Goal: Task Accomplishment & Management: Complete application form

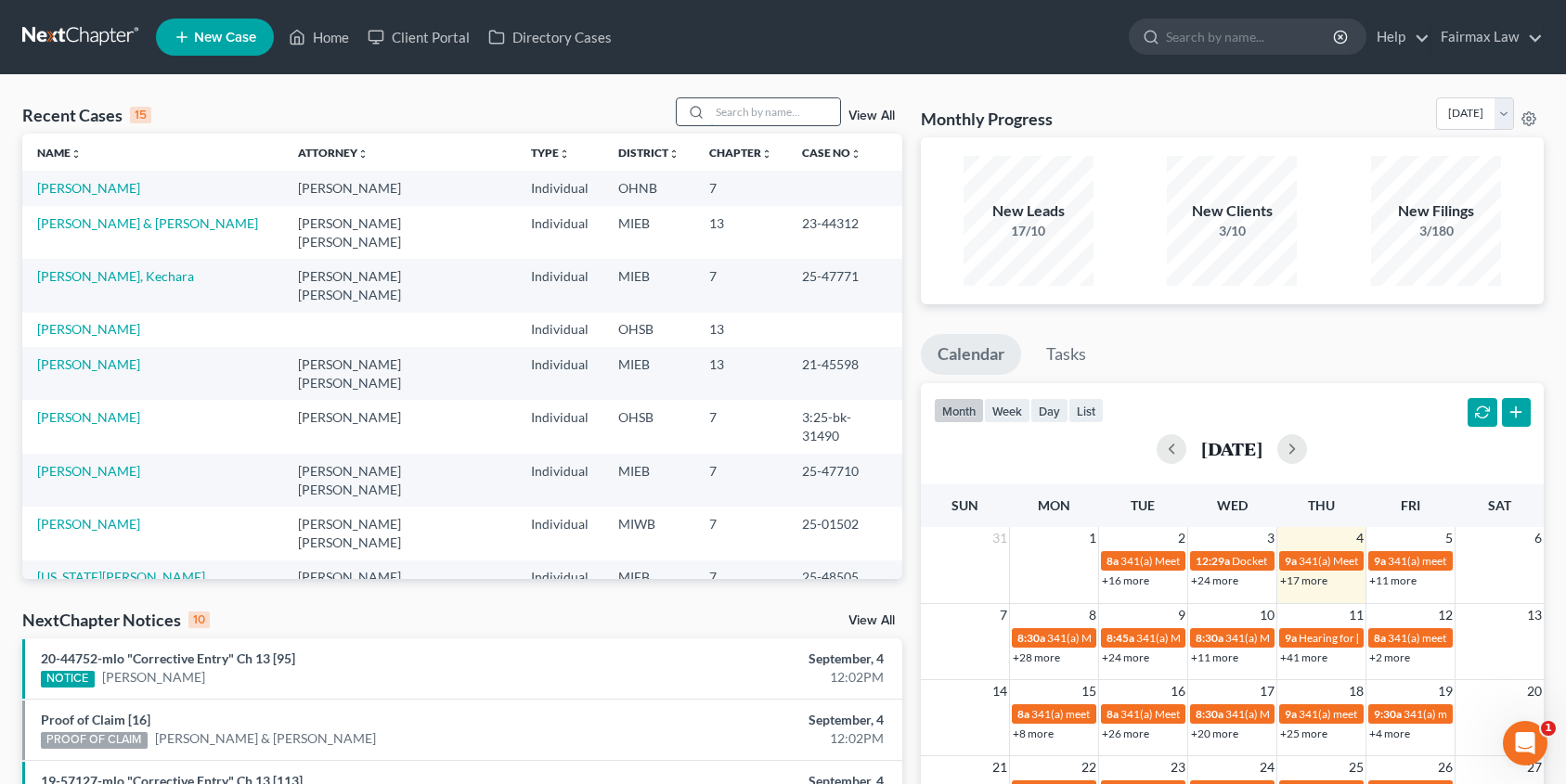
click at [744, 117] on input "search" at bounding box center [775, 112] width 130 height 27
paste input "25-45960"
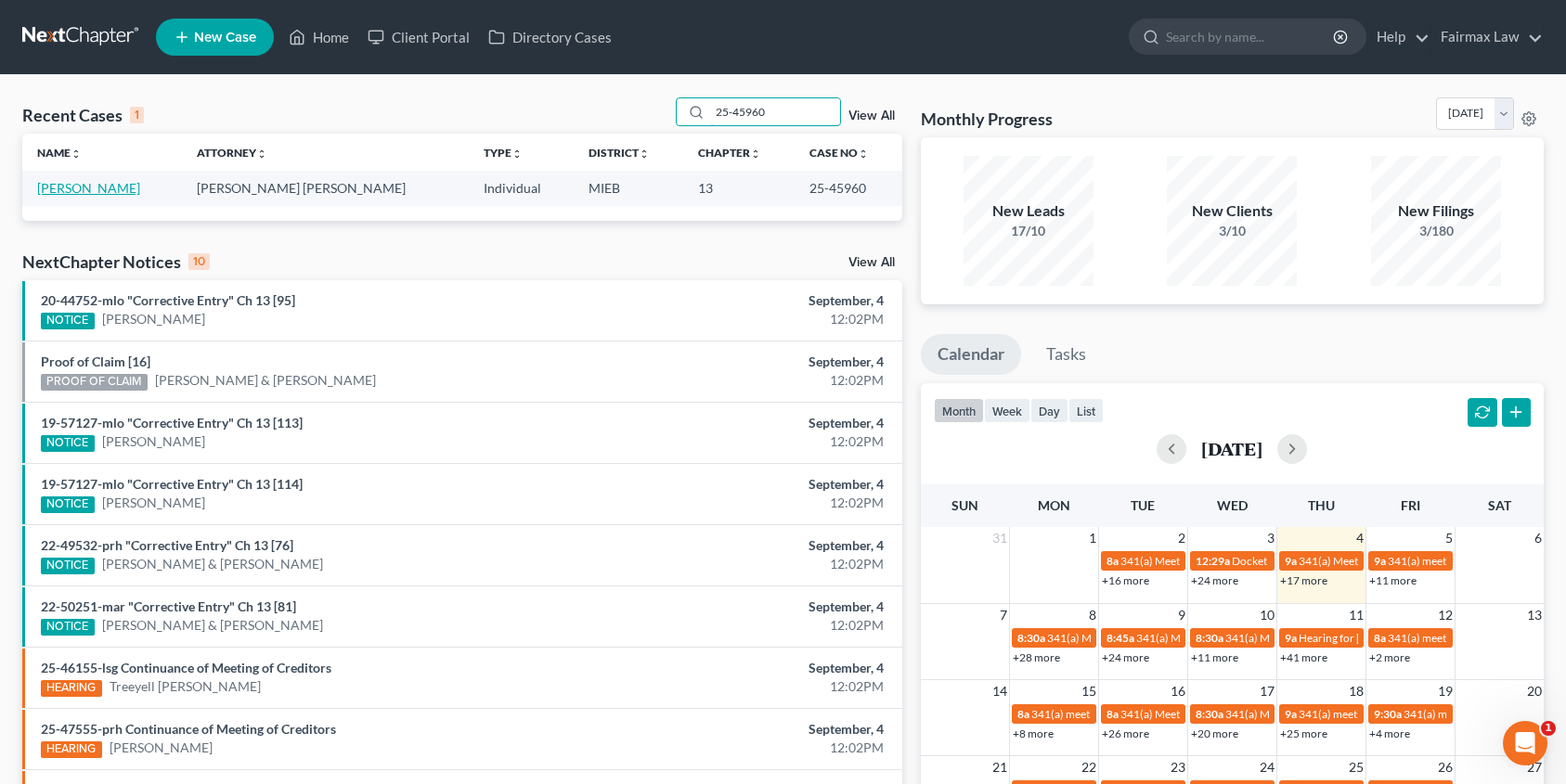
type input "25-45960"
click at [72, 191] on link "[PERSON_NAME]" at bounding box center [88, 188] width 103 height 15
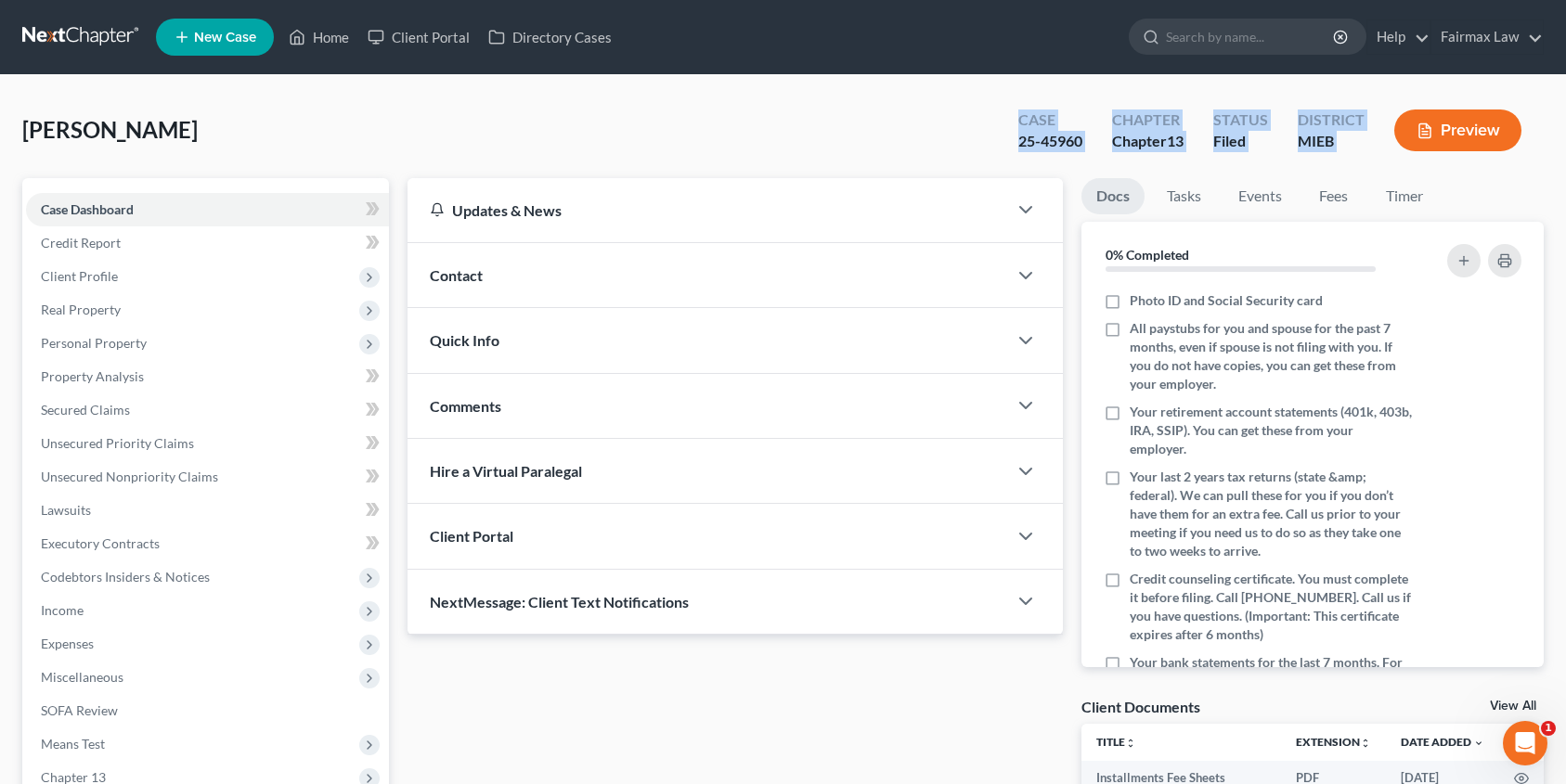
drag, startPoint x: 988, startPoint y: 124, endPoint x: 1384, endPoint y: 143, distance: 396.5
click at [1382, 143] on div "[PERSON_NAME] Upgraded Case 25-45960 Chapter Chapter 13 Status Filed District M…" at bounding box center [783, 138] width 1522 height 81
click at [1302, 149] on div "MIEB" at bounding box center [1331, 142] width 67 height 21
click at [1341, 145] on div "MIEB" at bounding box center [1331, 142] width 67 height 21
drag, startPoint x: 1336, startPoint y: 142, endPoint x: 1296, endPoint y: 139, distance: 40.1
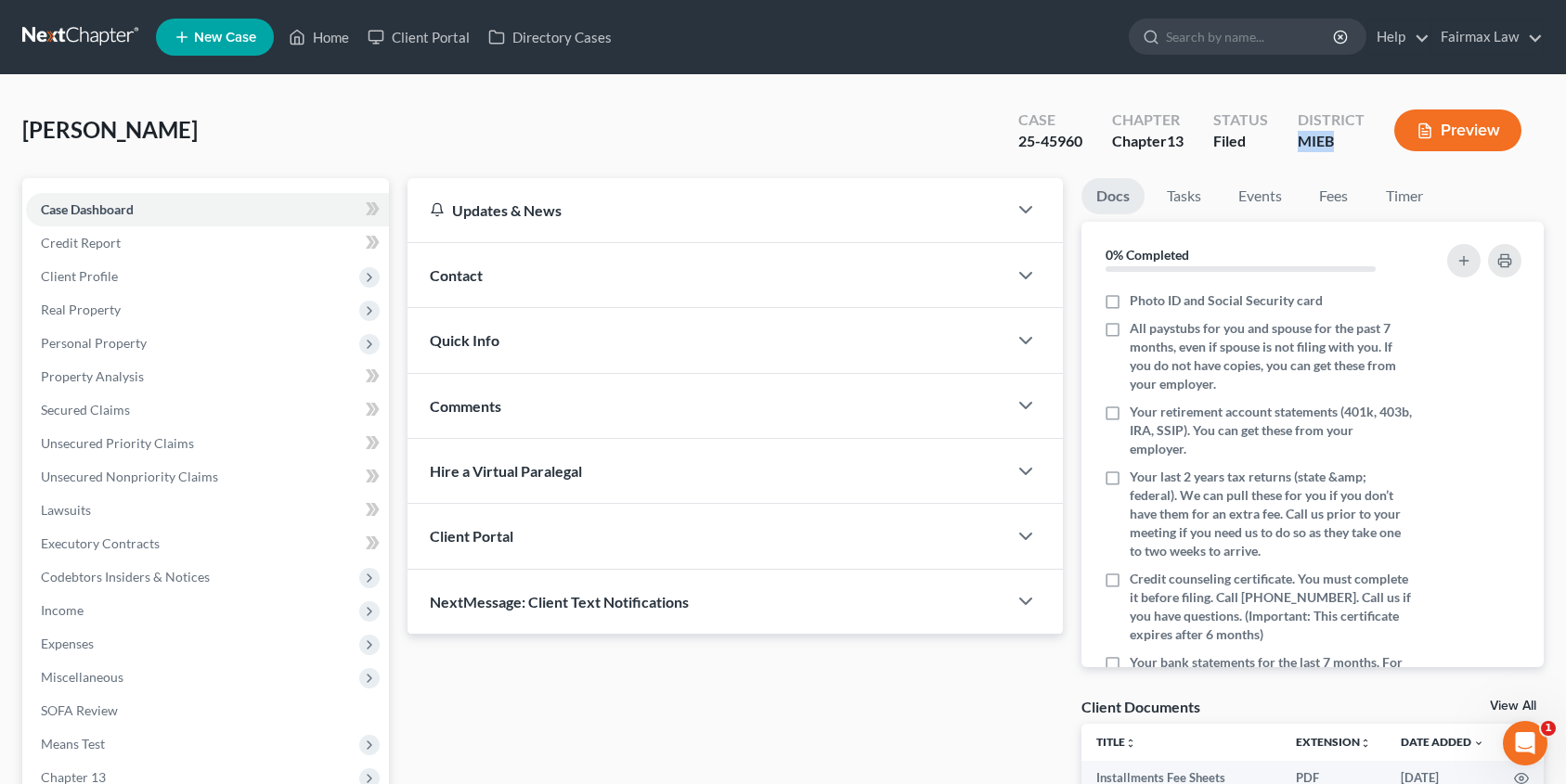
click at [1296, 139] on div "District MIEB" at bounding box center [1332, 132] width 96 height 55
click at [1360, 138] on div "MIEB" at bounding box center [1331, 142] width 67 height 21
drag, startPoint x: 1343, startPoint y: 145, endPoint x: 870, endPoint y: 127, distance: 473.3
click at [894, 122] on div "[PERSON_NAME] Upgraded Case 25-45960 Chapter Chapter 13 Status Filed District M…" at bounding box center [783, 138] width 1522 height 81
click at [332, 158] on div "[PERSON_NAME] Upgraded Case 25-45960 Chapter Chapter 13 Status Filed District M…" at bounding box center [783, 138] width 1522 height 81
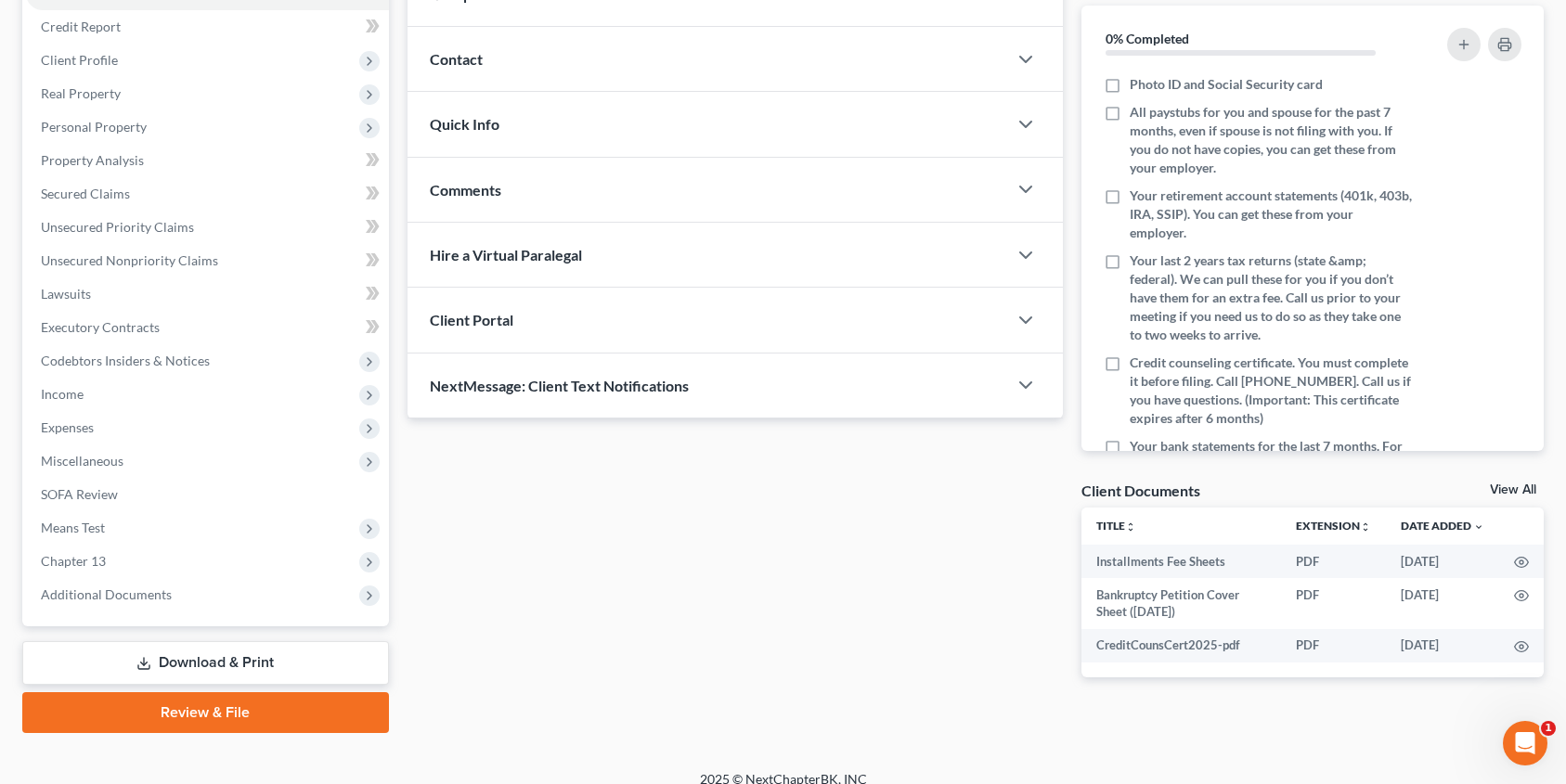
scroll to position [233, 0]
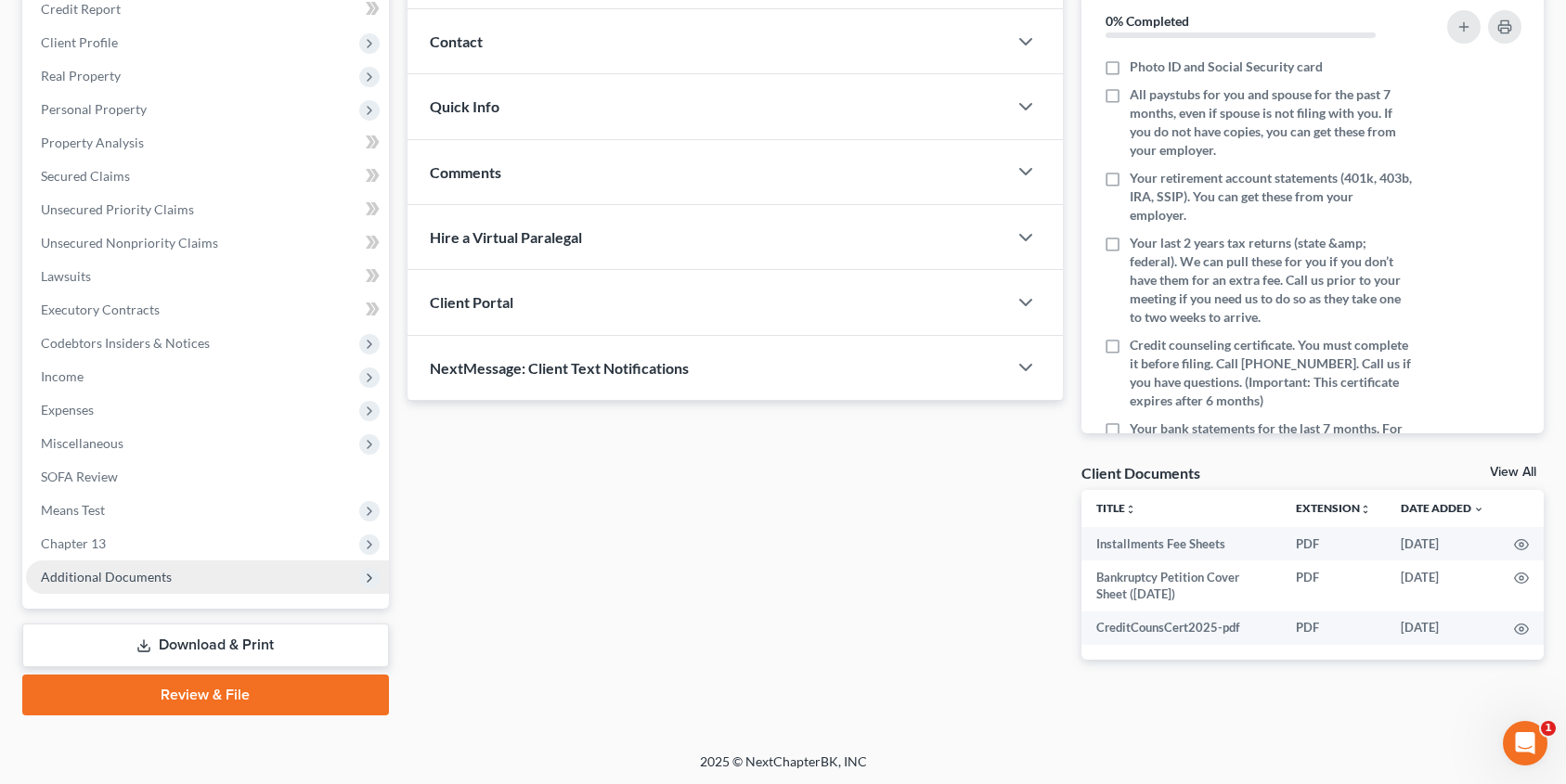
click at [120, 577] on span "Additional Documents" at bounding box center [106, 577] width 131 height 15
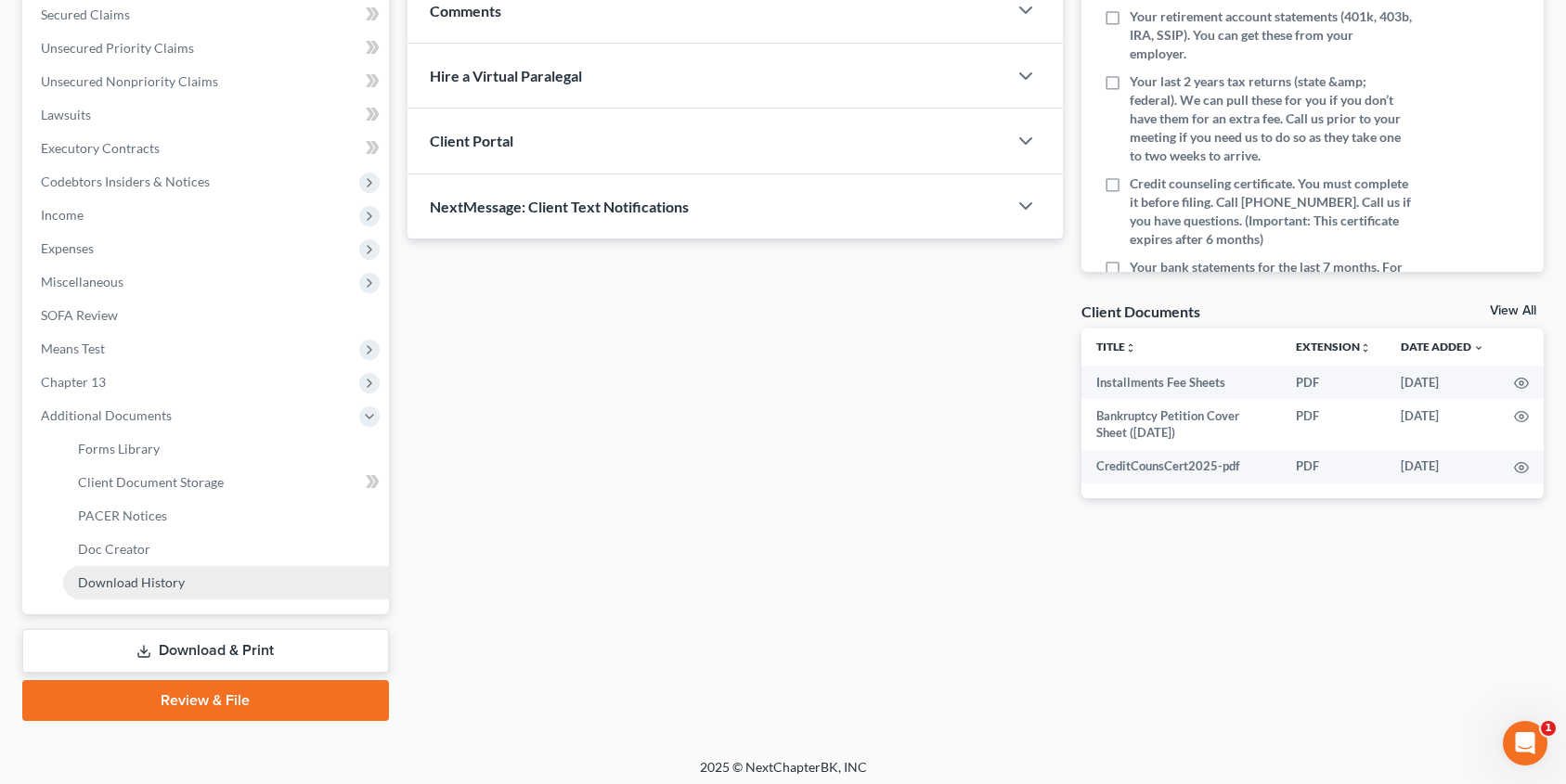
scroll to position [401, 0]
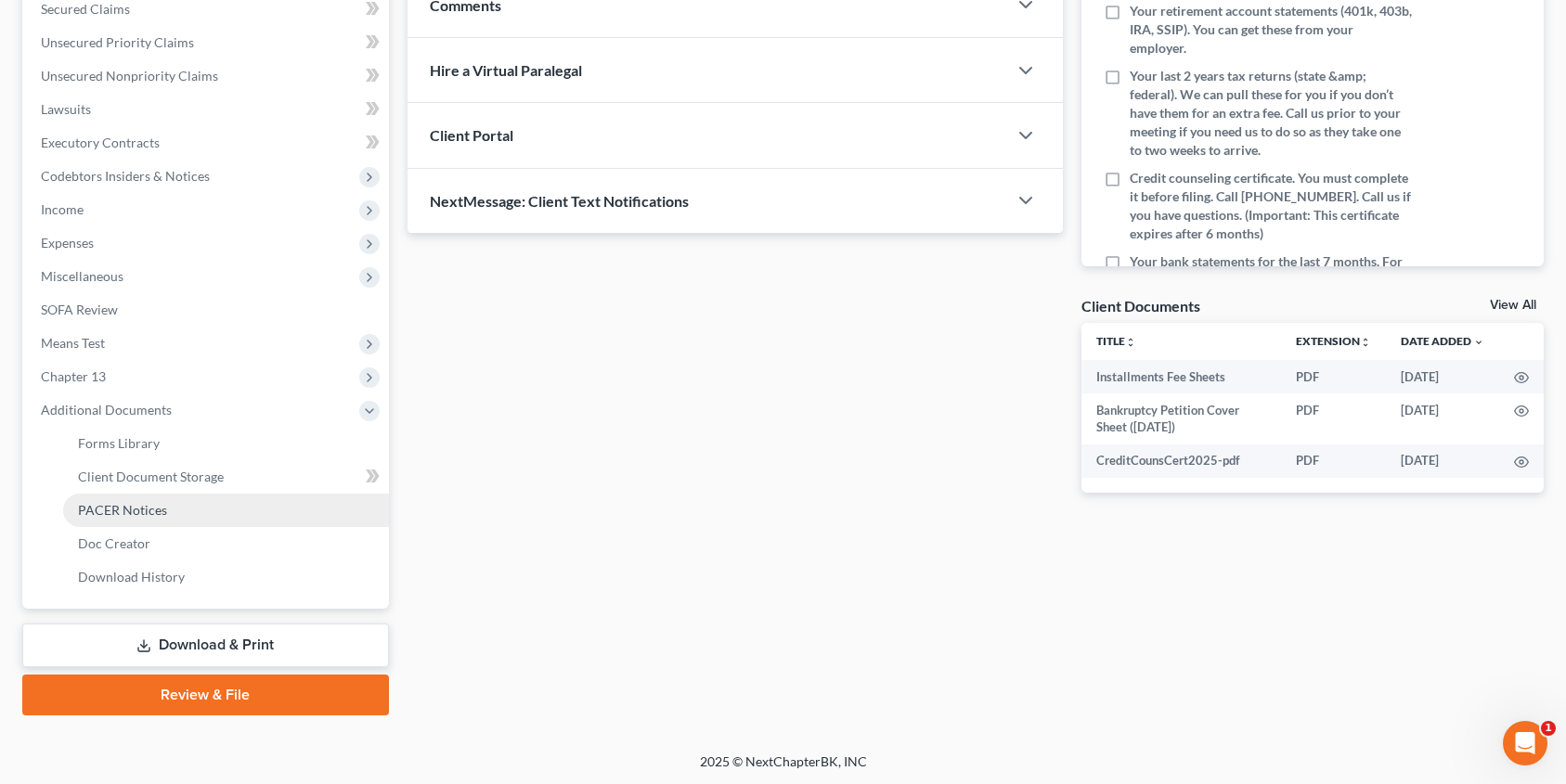
click at [151, 514] on span "PACER Notices" at bounding box center [123, 509] width 89 height 15
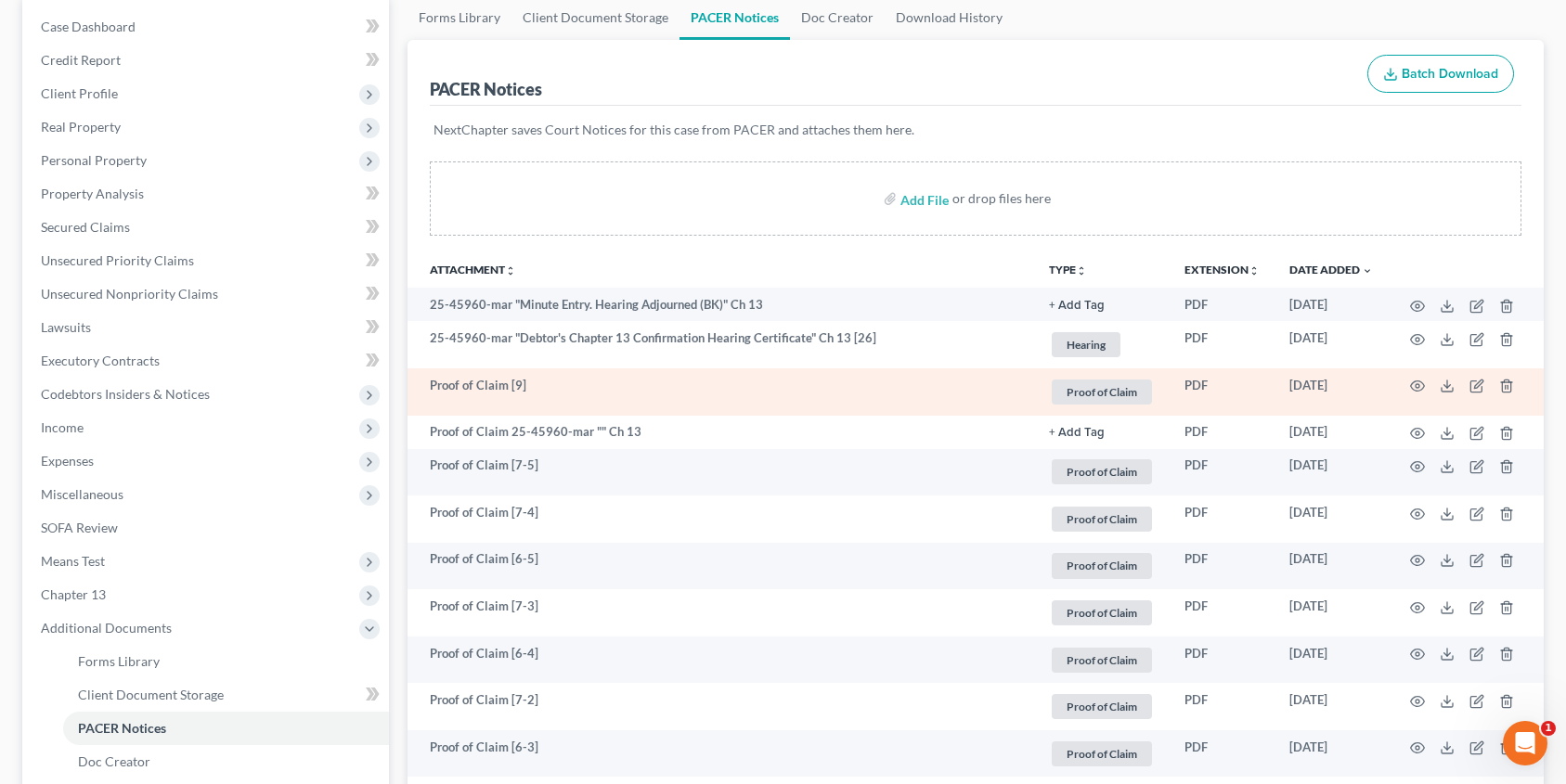
scroll to position [182, 0]
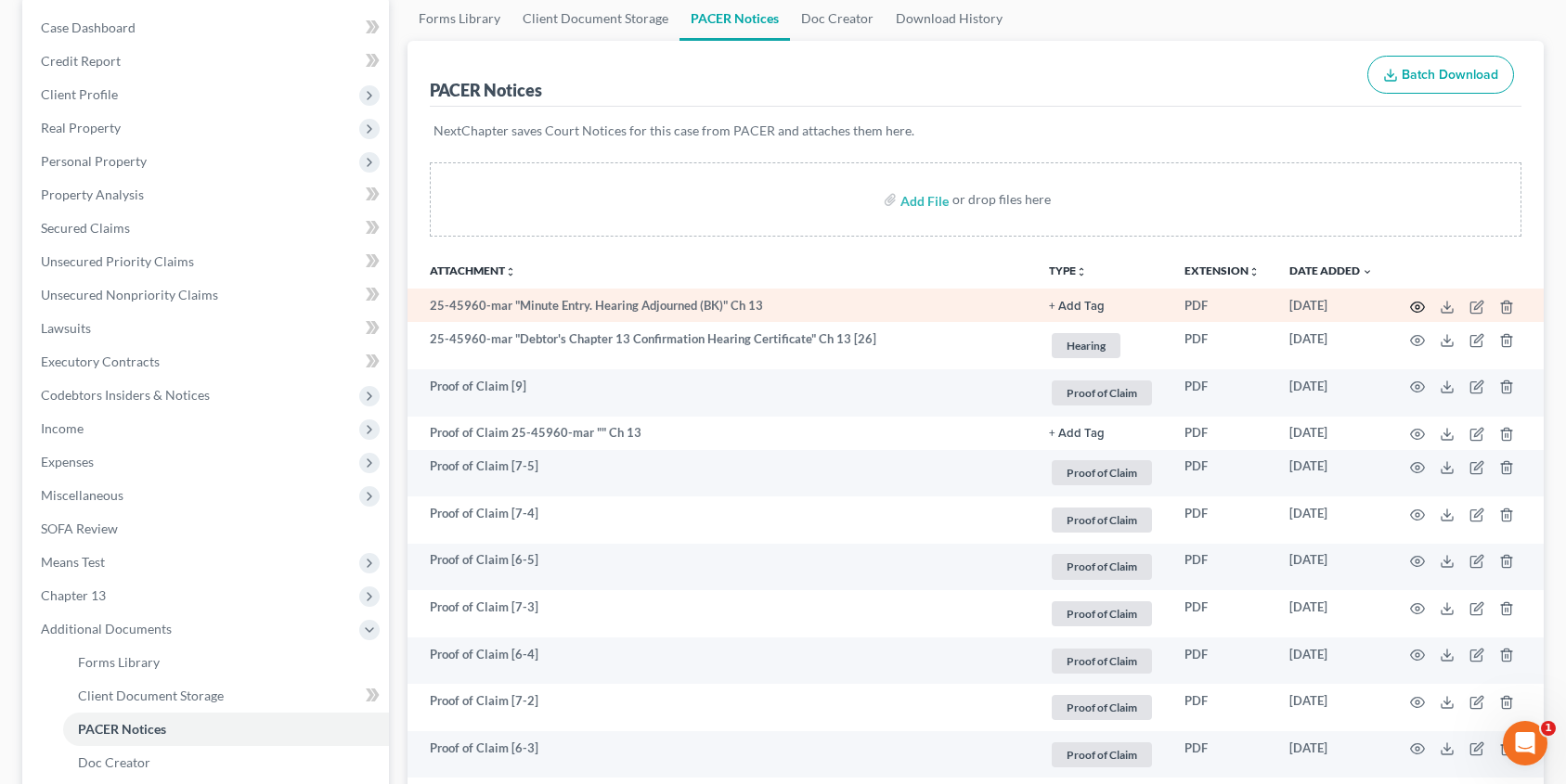
click at [1417, 306] on icon "button" at bounding box center [1416, 307] width 14 height 14
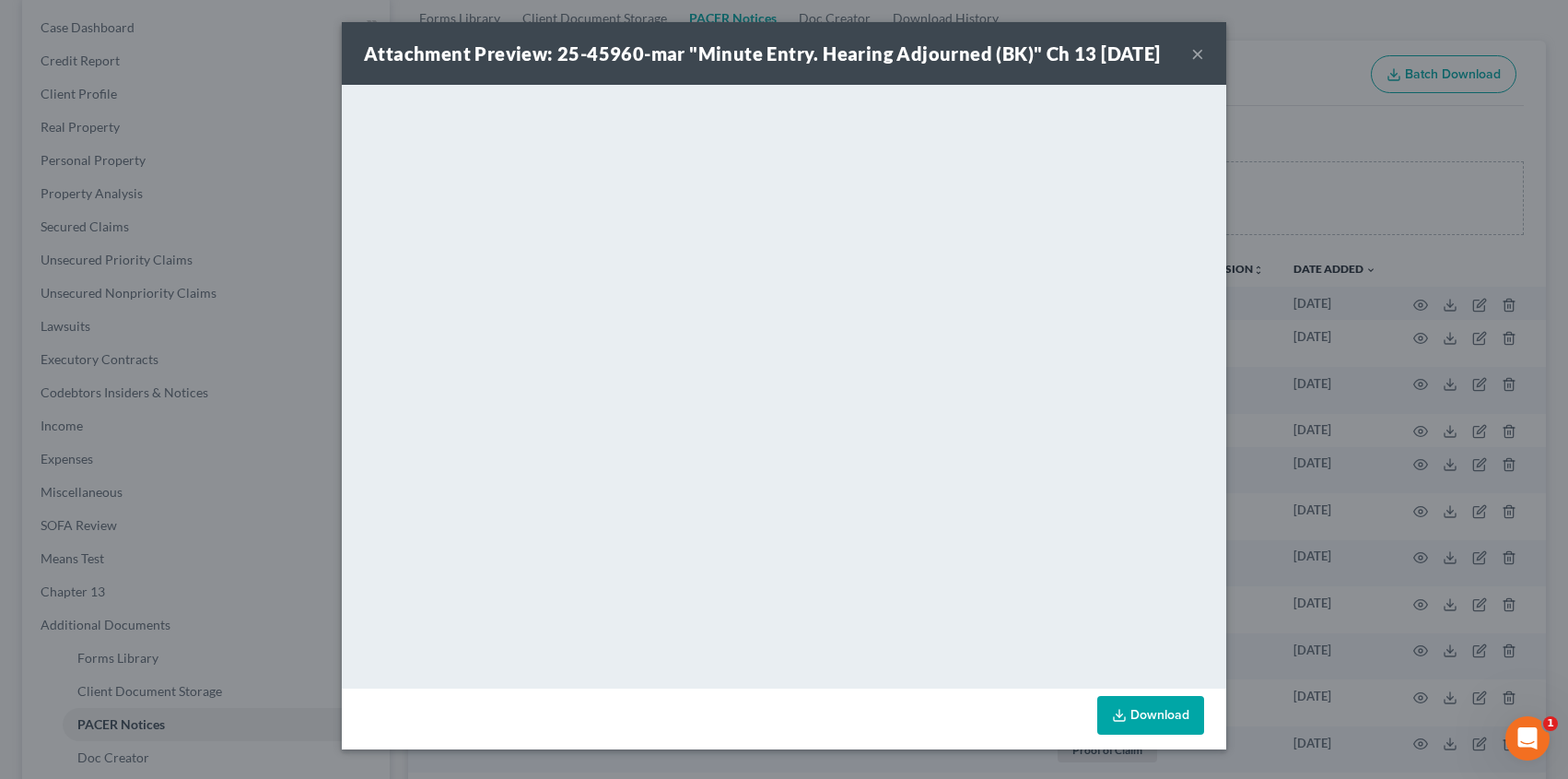
click at [1161, 66] on div "Attachment Preview: 25-45960-mar "Minute Entry. Hearing Adjourned (BK)" Ch 13 […" at bounding box center [762, 53] width 797 height 26
click at [1192, 64] on button "×" at bounding box center [1197, 53] width 12 height 22
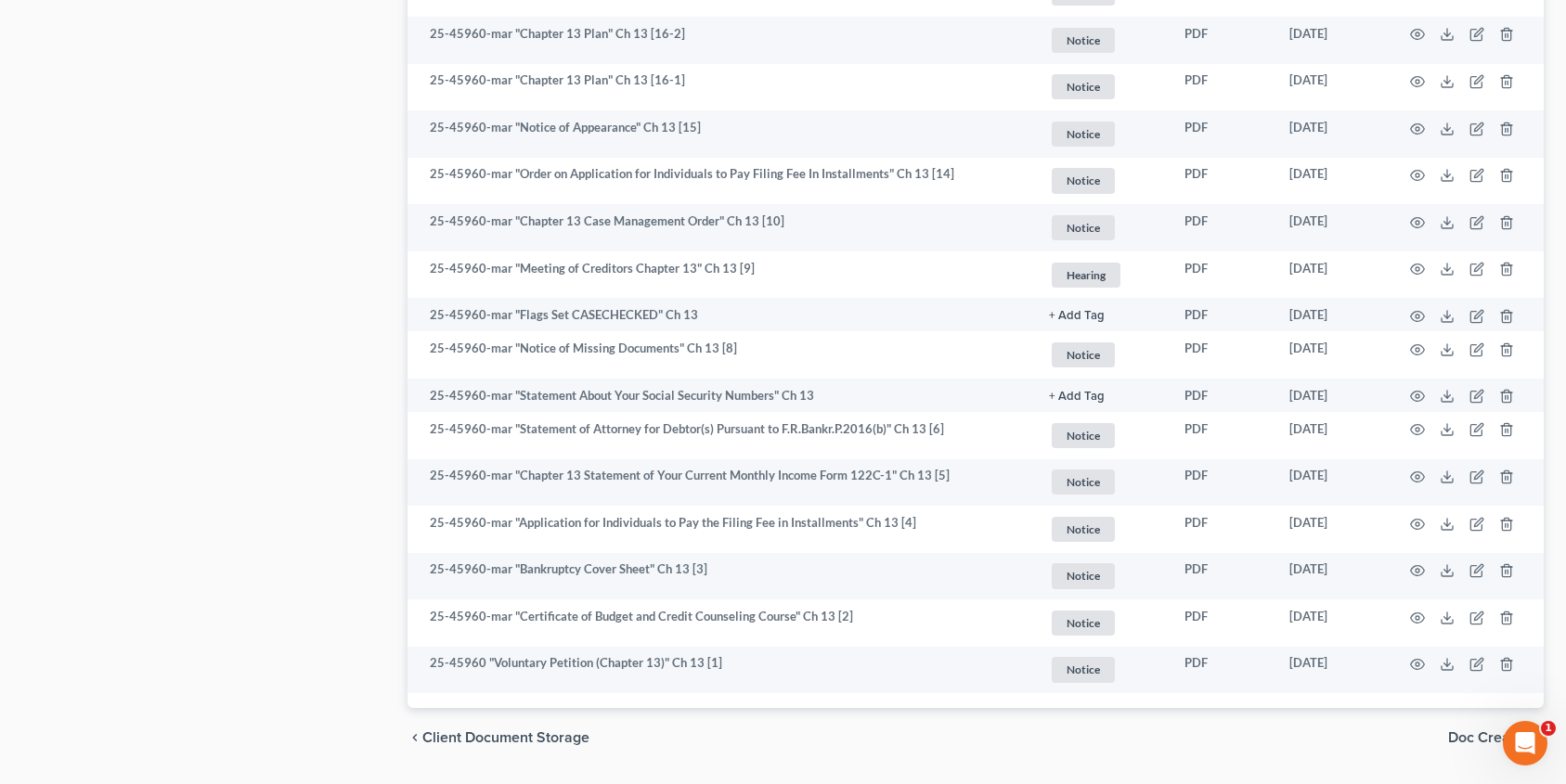
scroll to position [1888, 0]
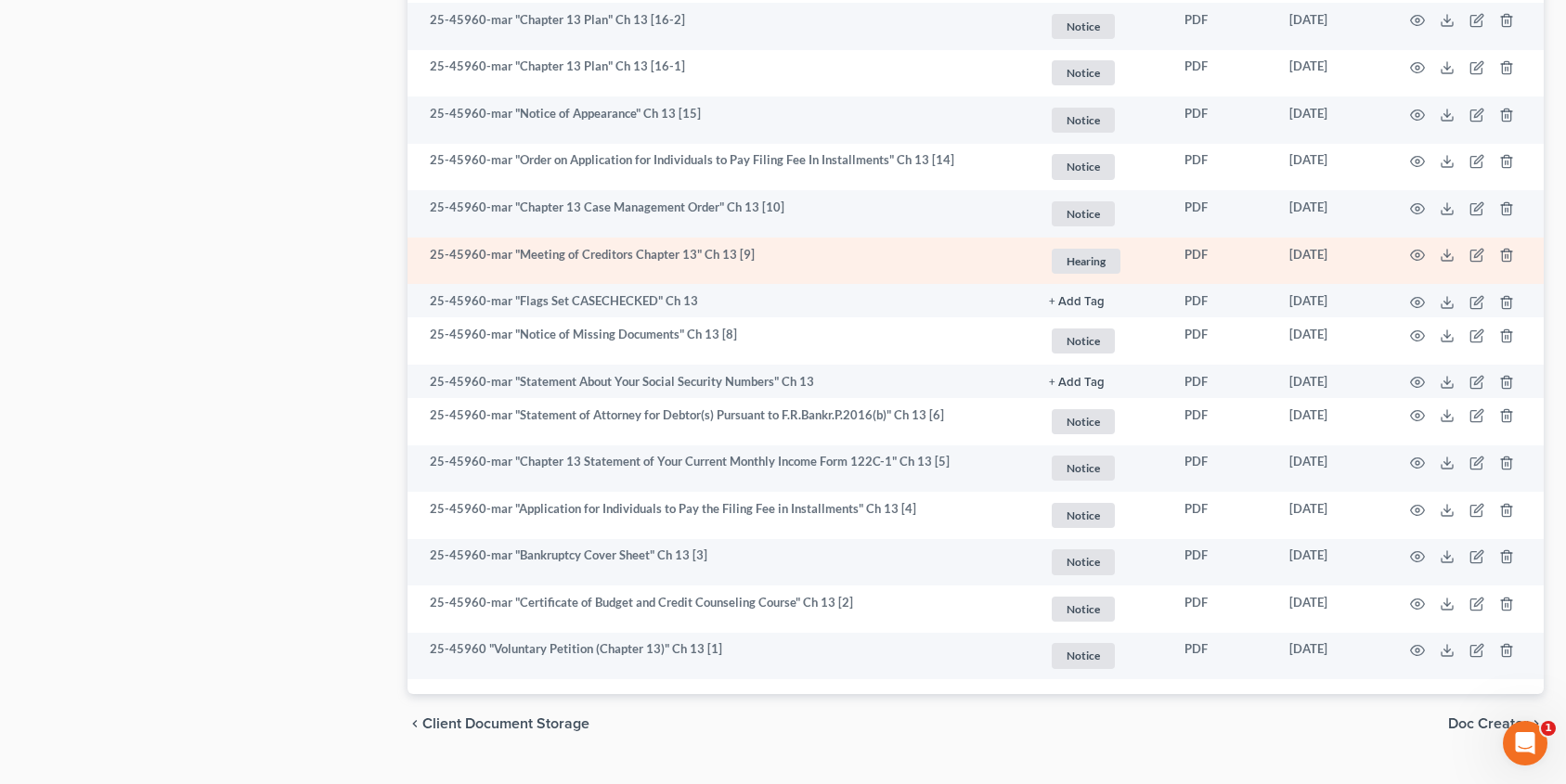
click at [1409, 251] on td at bounding box center [1466, 260] width 156 height 47
click at [1415, 254] on icon "button" at bounding box center [1416, 255] width 14 height 14
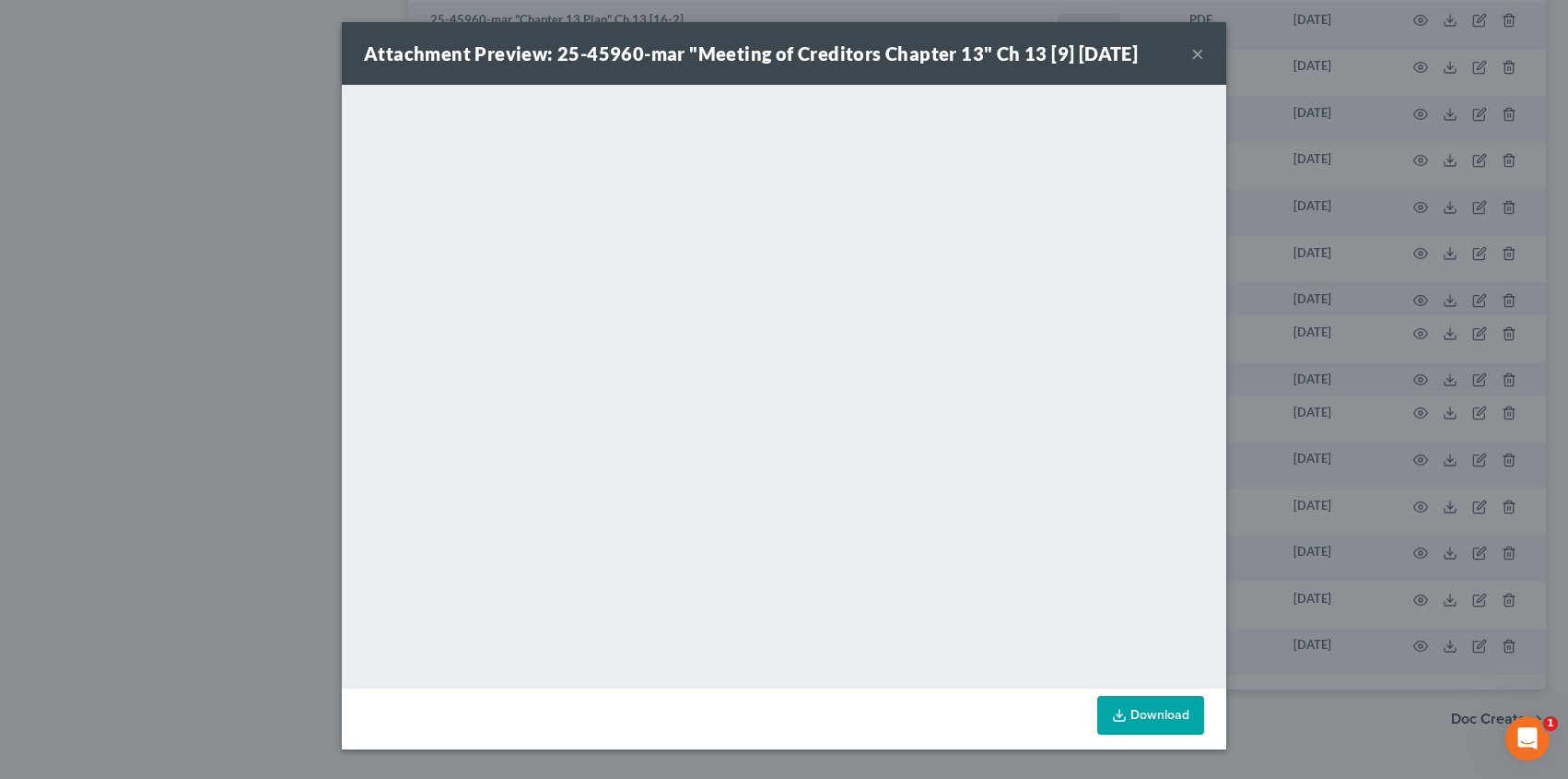
click at [1197, 58] on button "×" at bounding box center [1197, 53] width 12 height 22
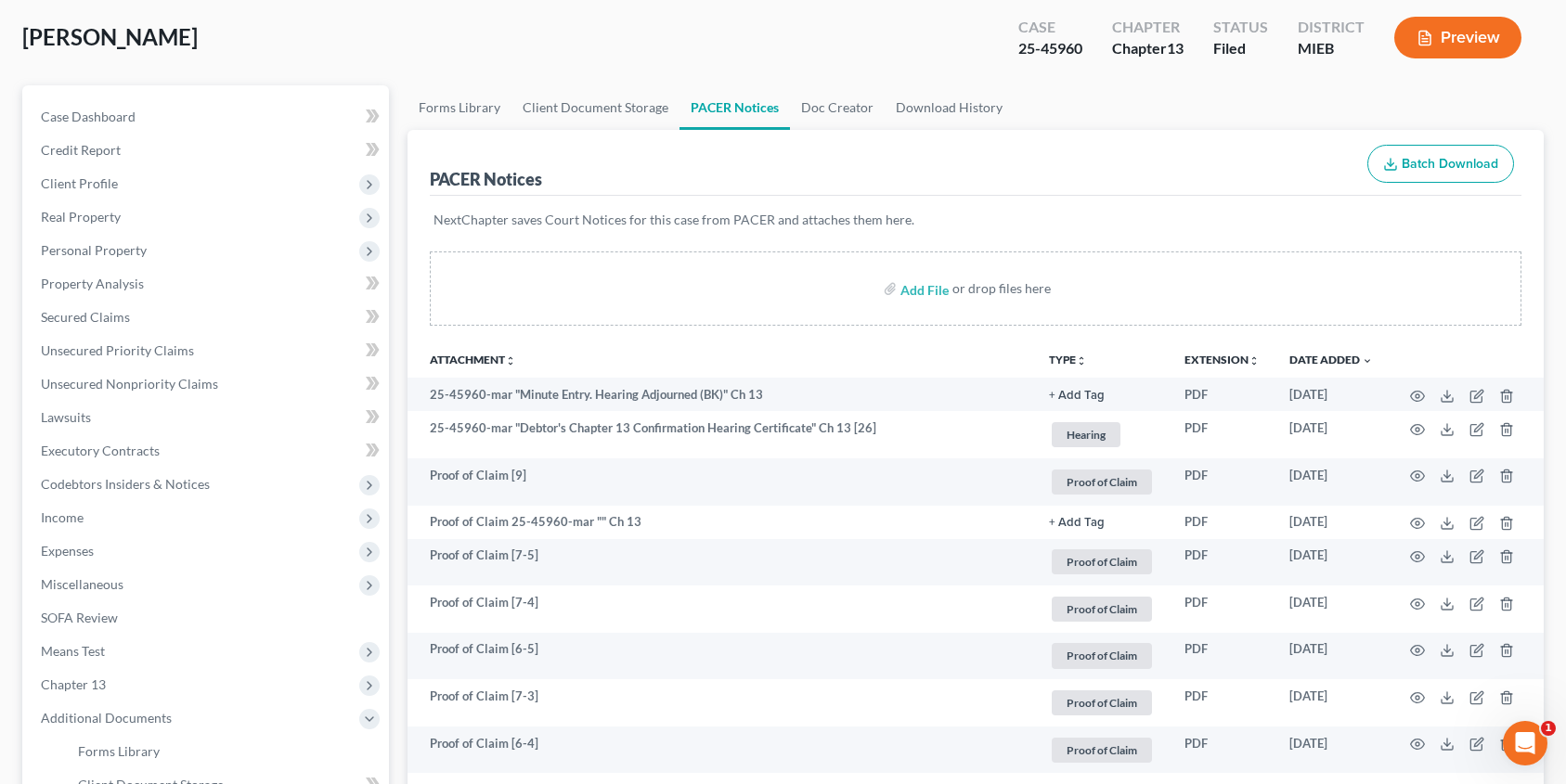
scroll to position [0, 0]
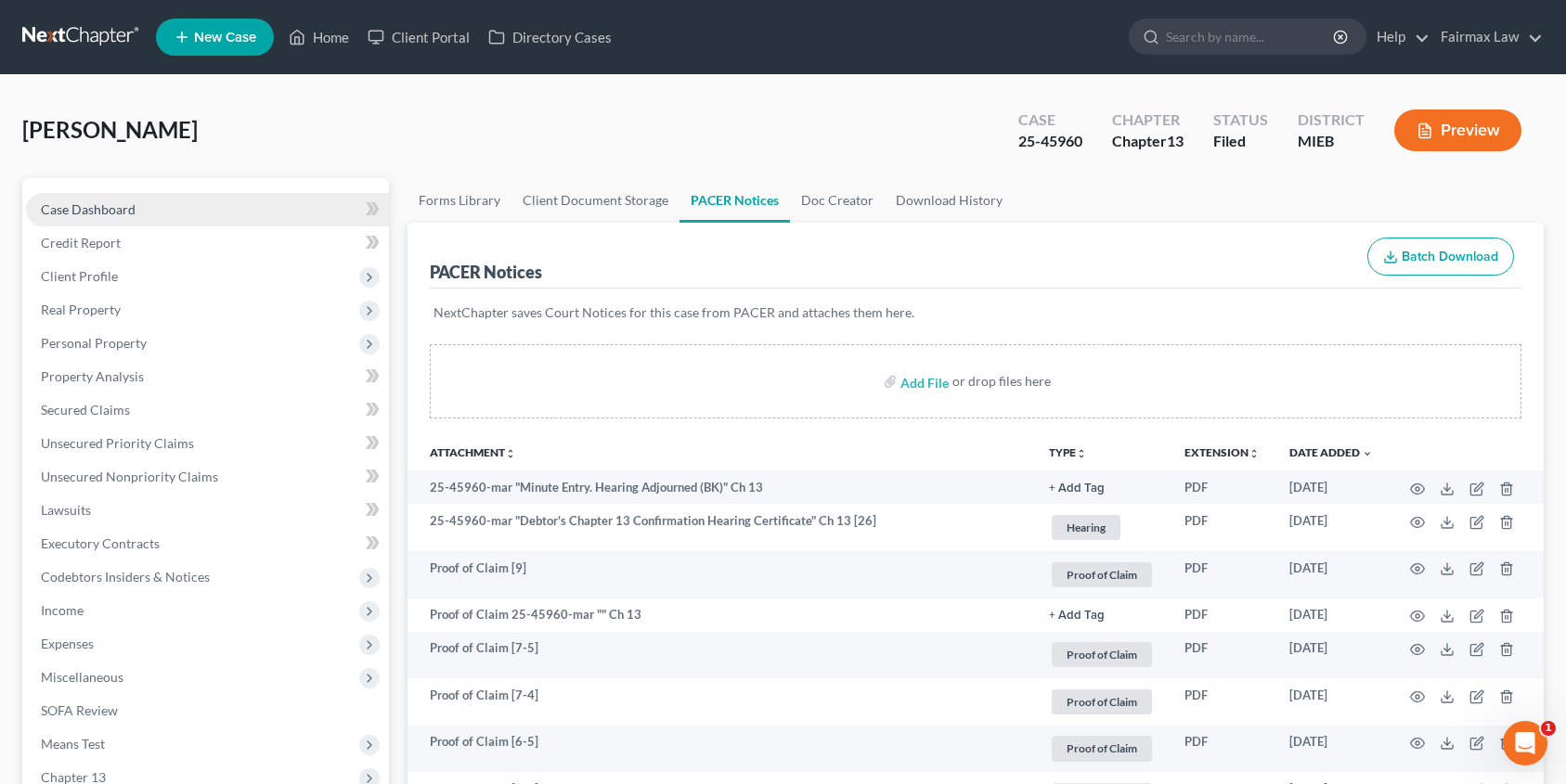
click at [112, 211] on span "Case Dashboard" at bounding box center [88, 209] width 95 height 15
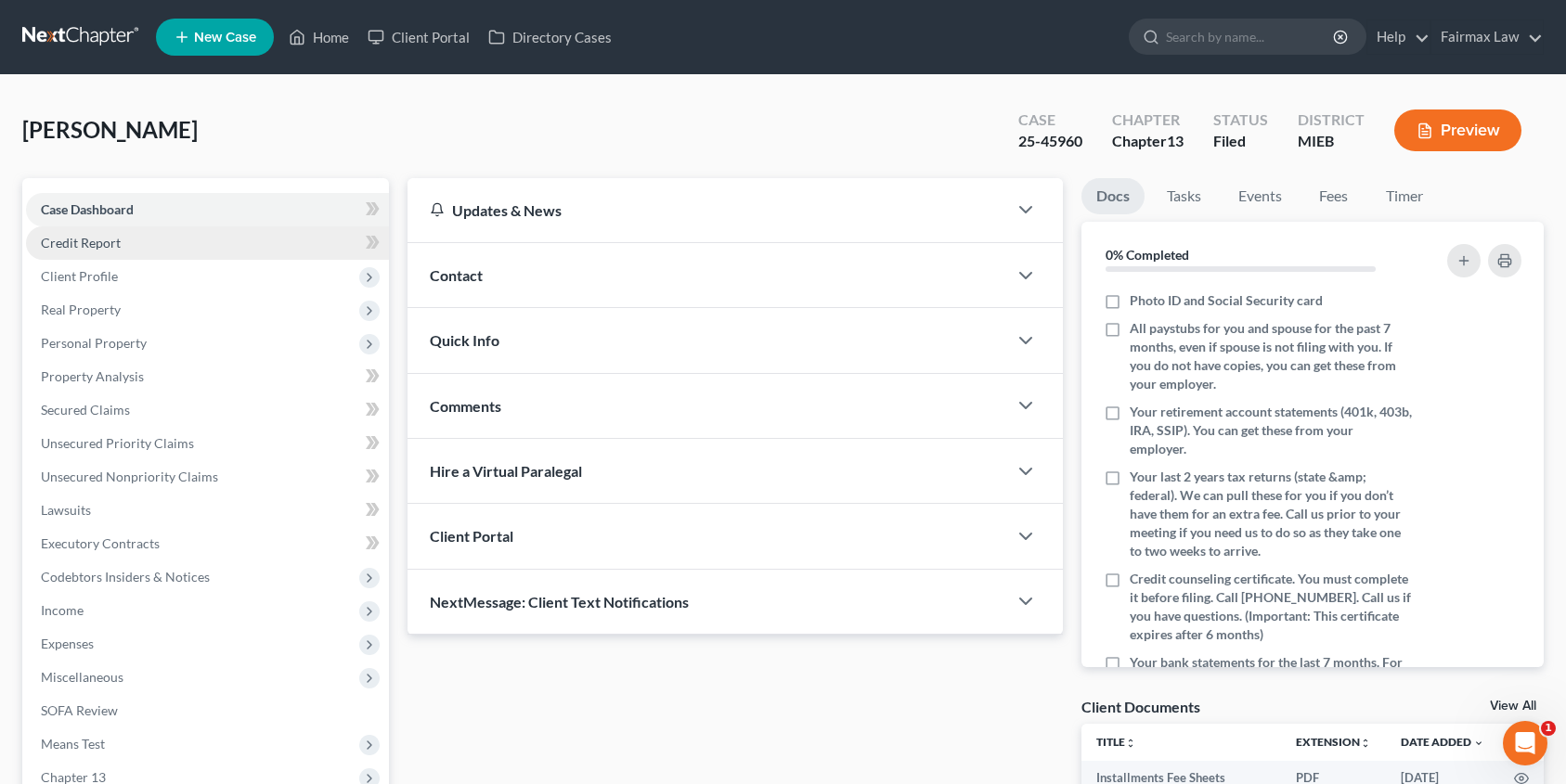
click at [108, 229] on link "Credit Report" at bounding box center [207, 243] width 363 height 34
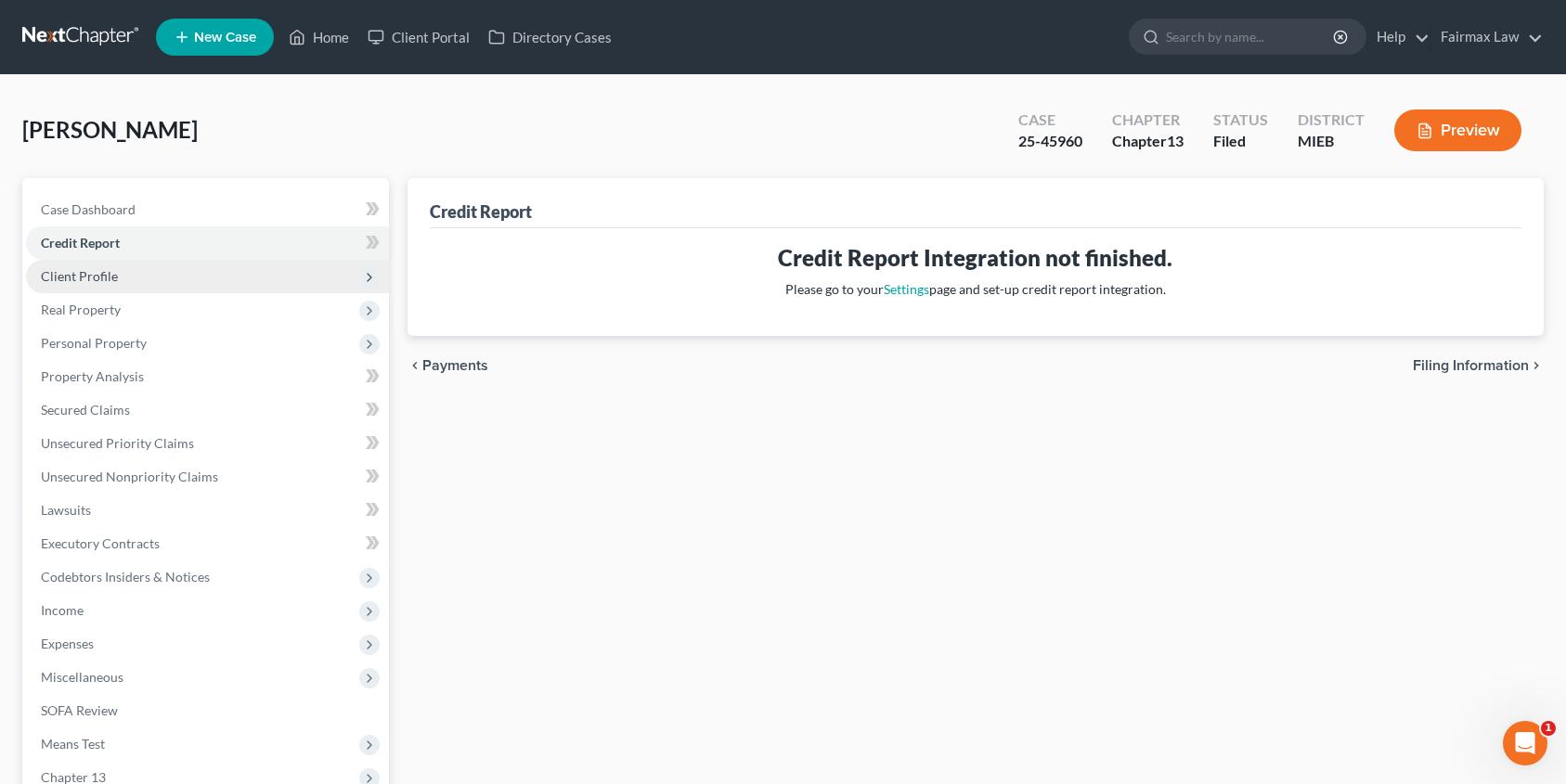
click at [119, 270] on span "Client Profile" at bounding box center [207, 276] width 363 height 34
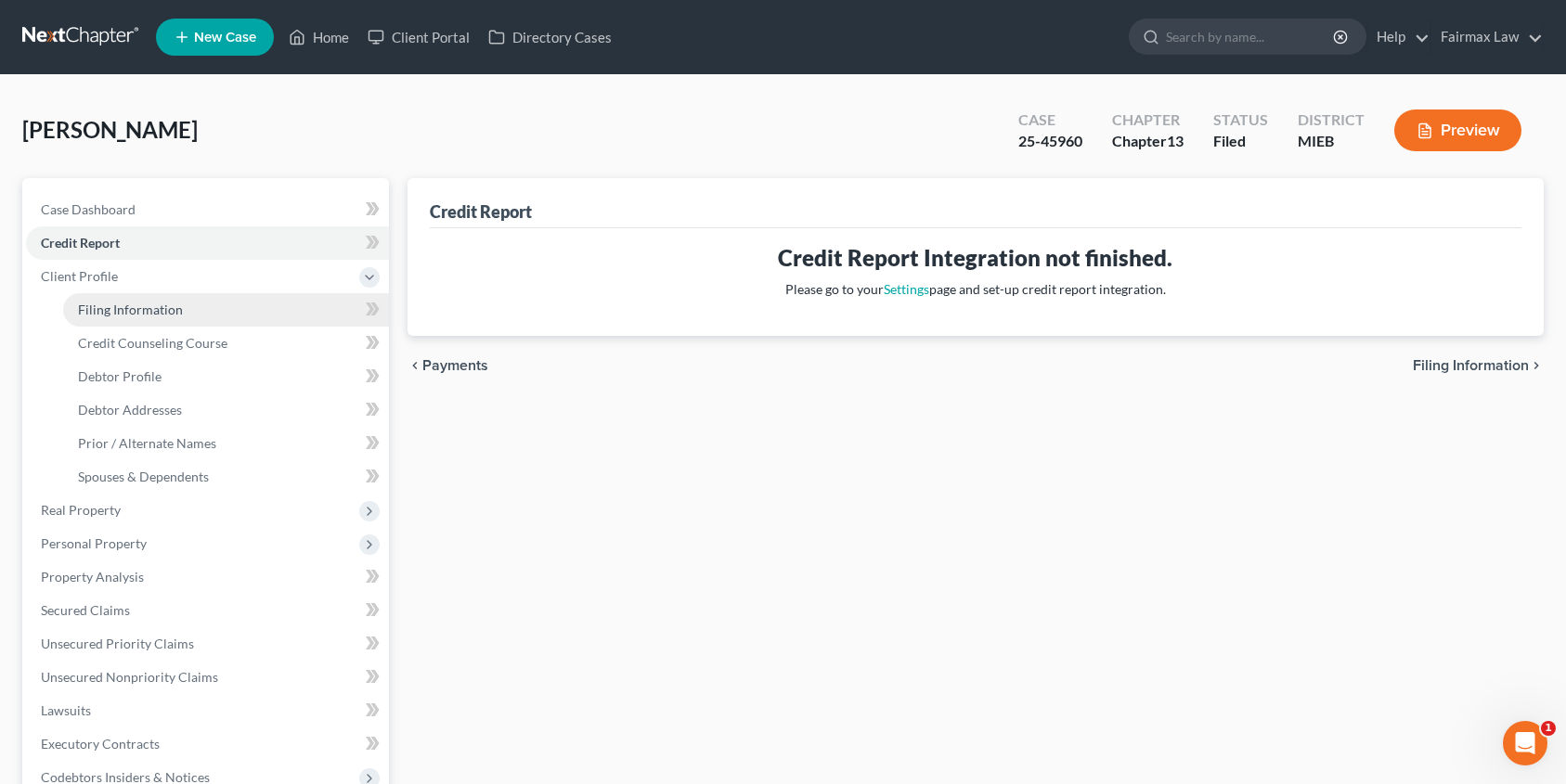
click at [109, 304] on span "Filing Information" at bounding box center [130, 310] width 105 height 15
select select "1"
select select "0"
select select "3"
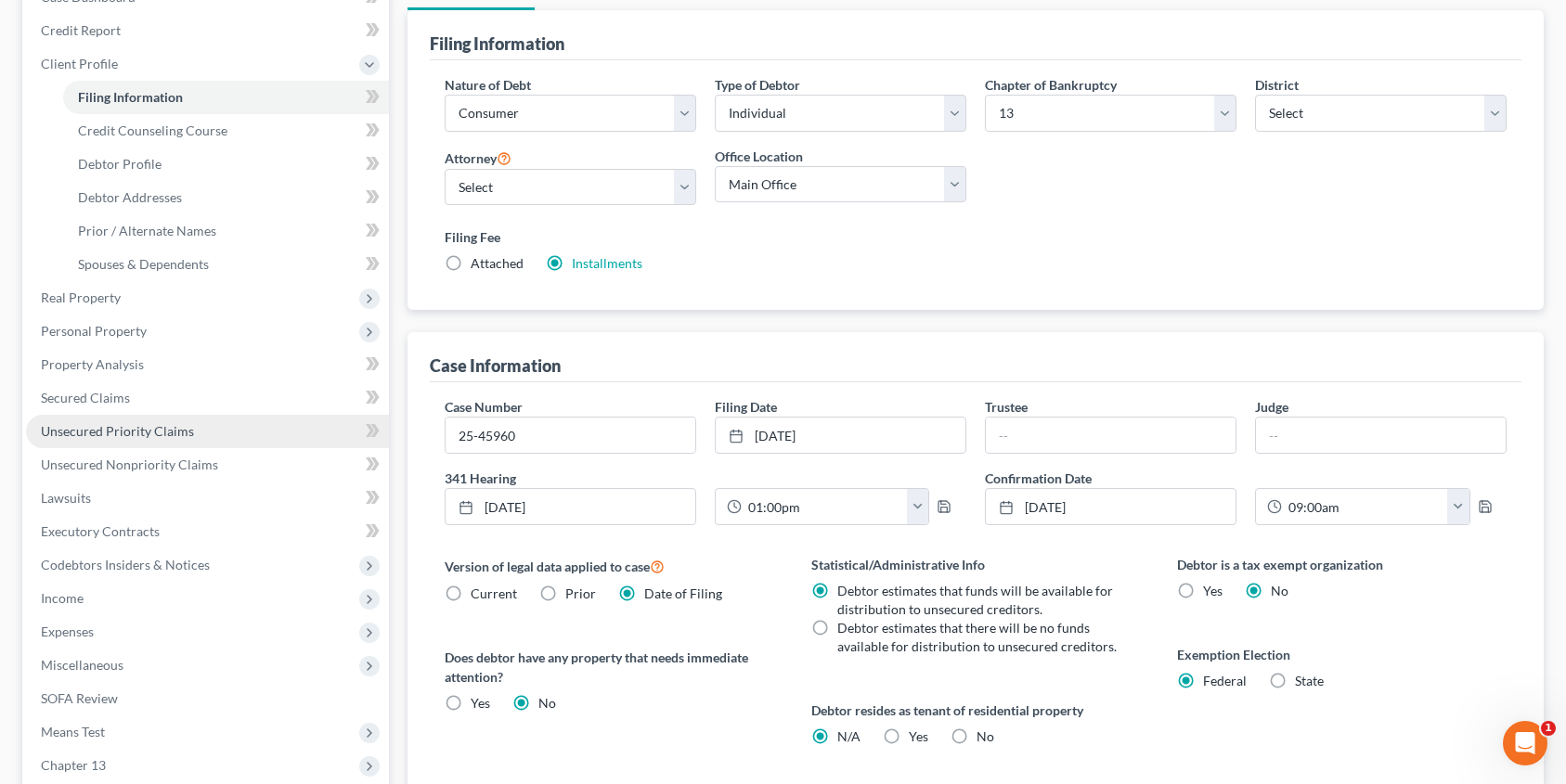
scroll to position [181, 0]
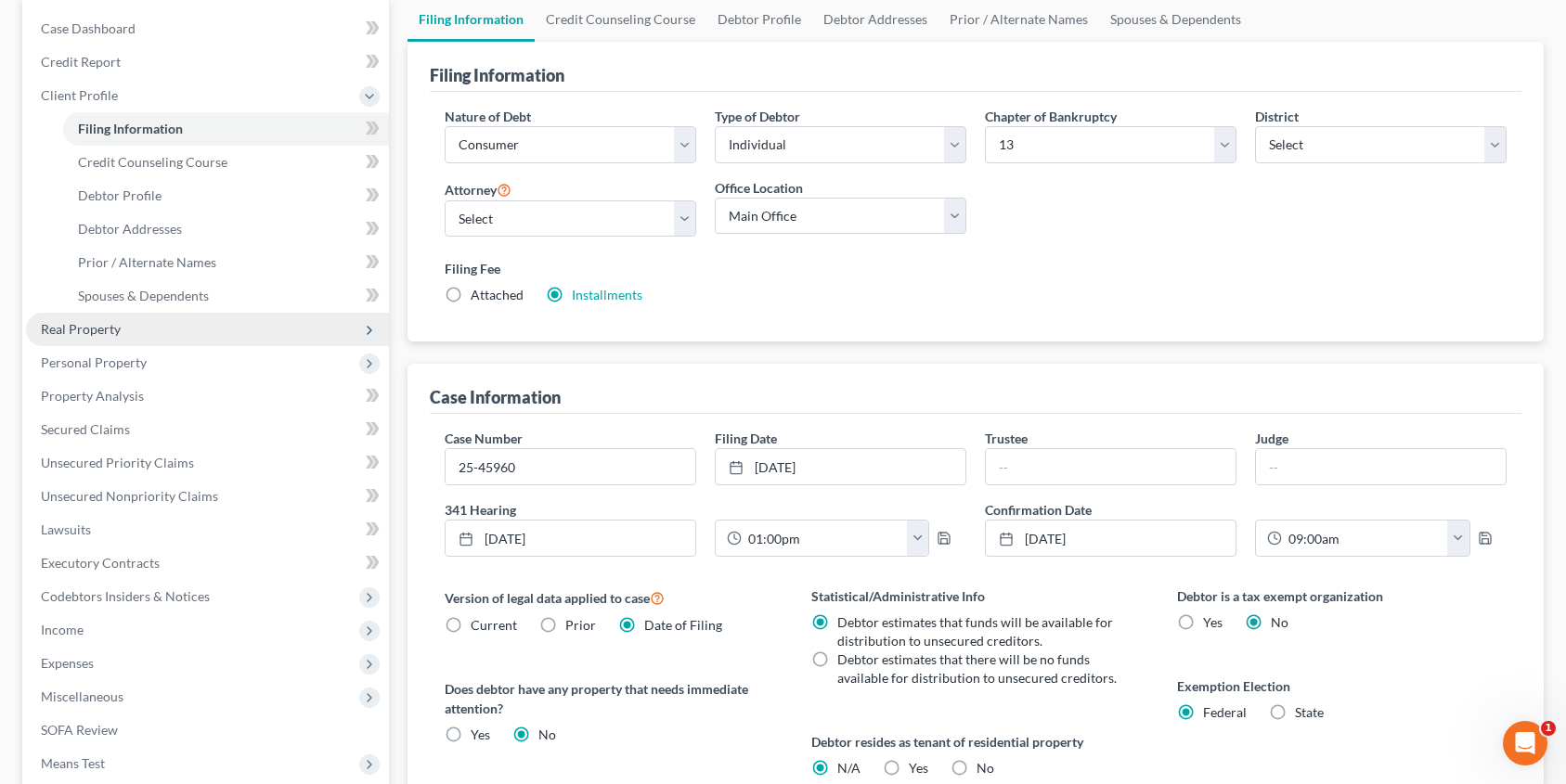
click at [141, 330] on span "Real Property" at bounding box center [207, 329] width 363 height 34
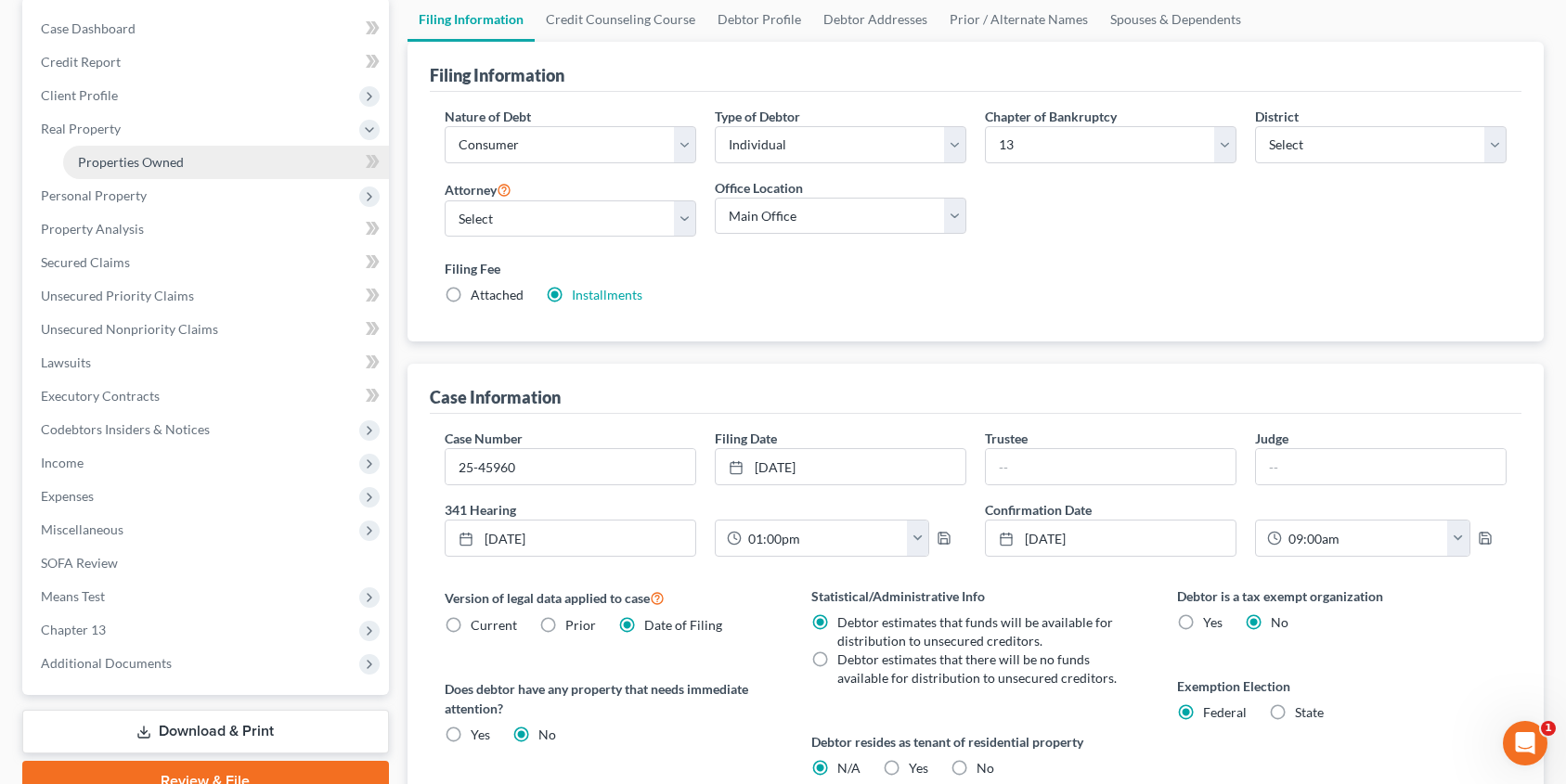
click at [152, 157] on span "Properties Owned" at bounding box center [131, 162] width 106 height 15
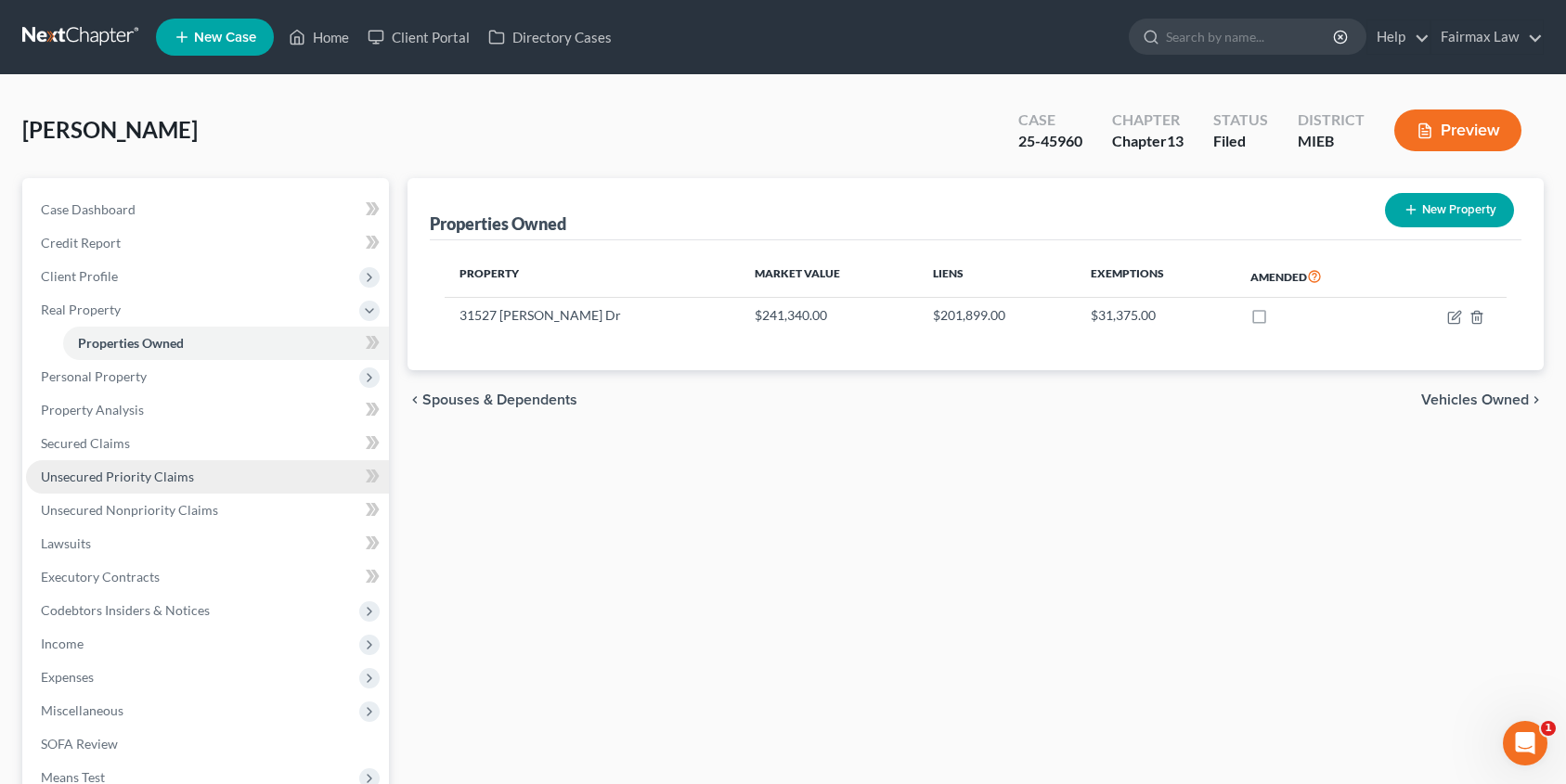
click at [101, 480] on span "Unsecured Priority Claims" at bounding box center [117, 476] width 153 height 15
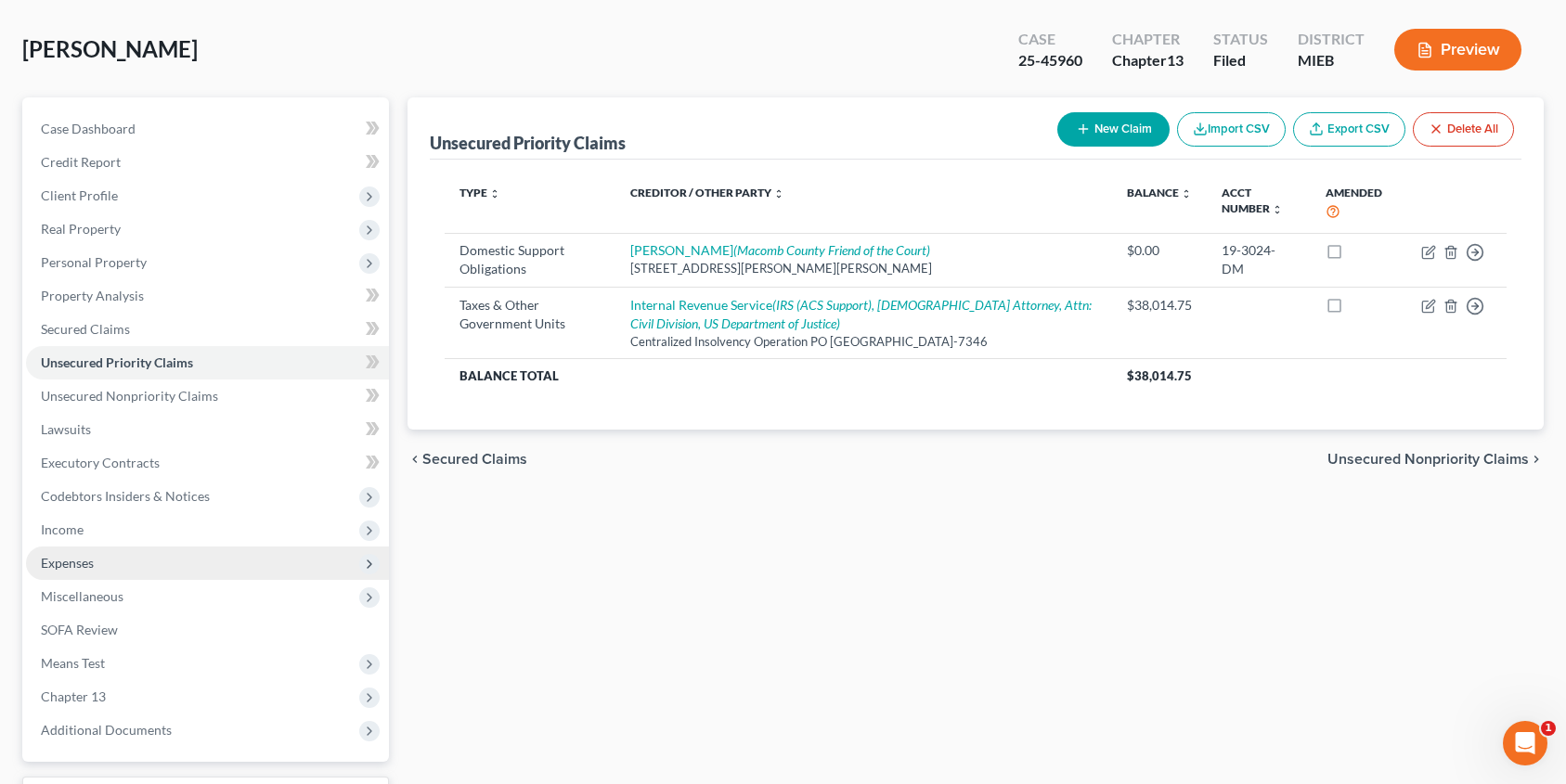
scroll to position [114, 0]
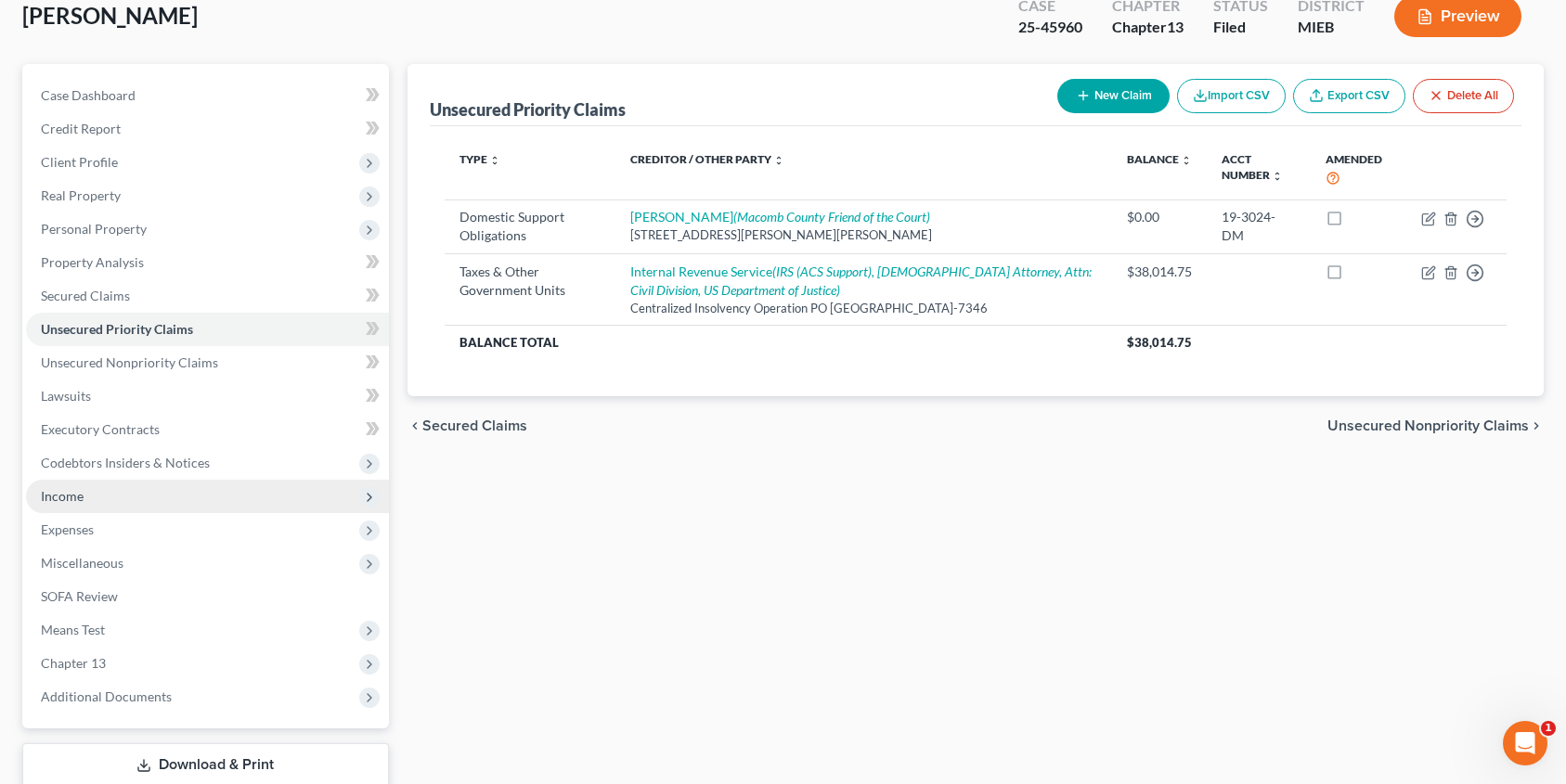
click at [115, 500] on span "Income" at bounding box center [207, 496] width 363 height 34
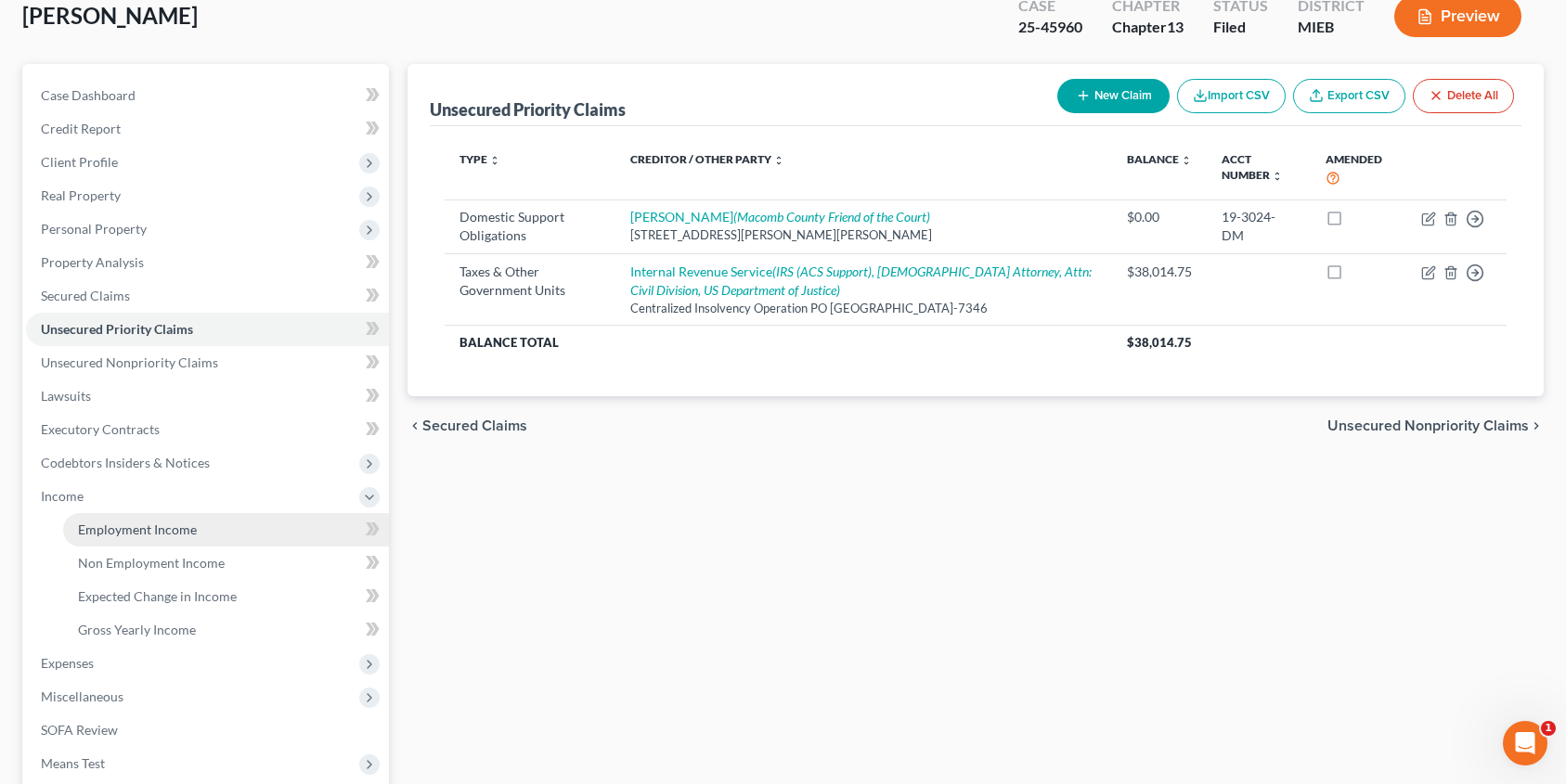
click at [132, 523] on span "Employment Income" at bounding box center [137, 529] width 119 height 15
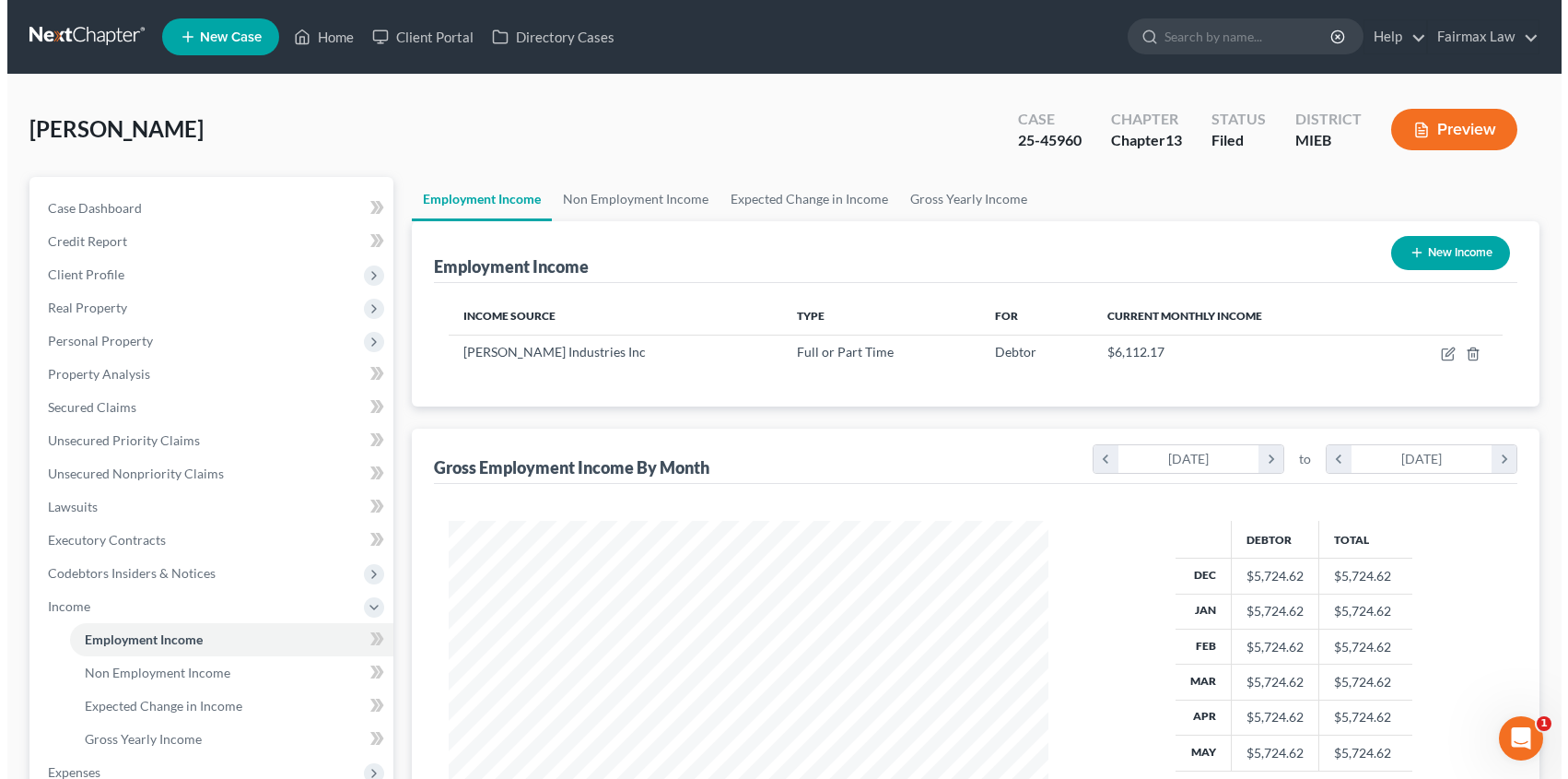
scroll to position [330, 636]
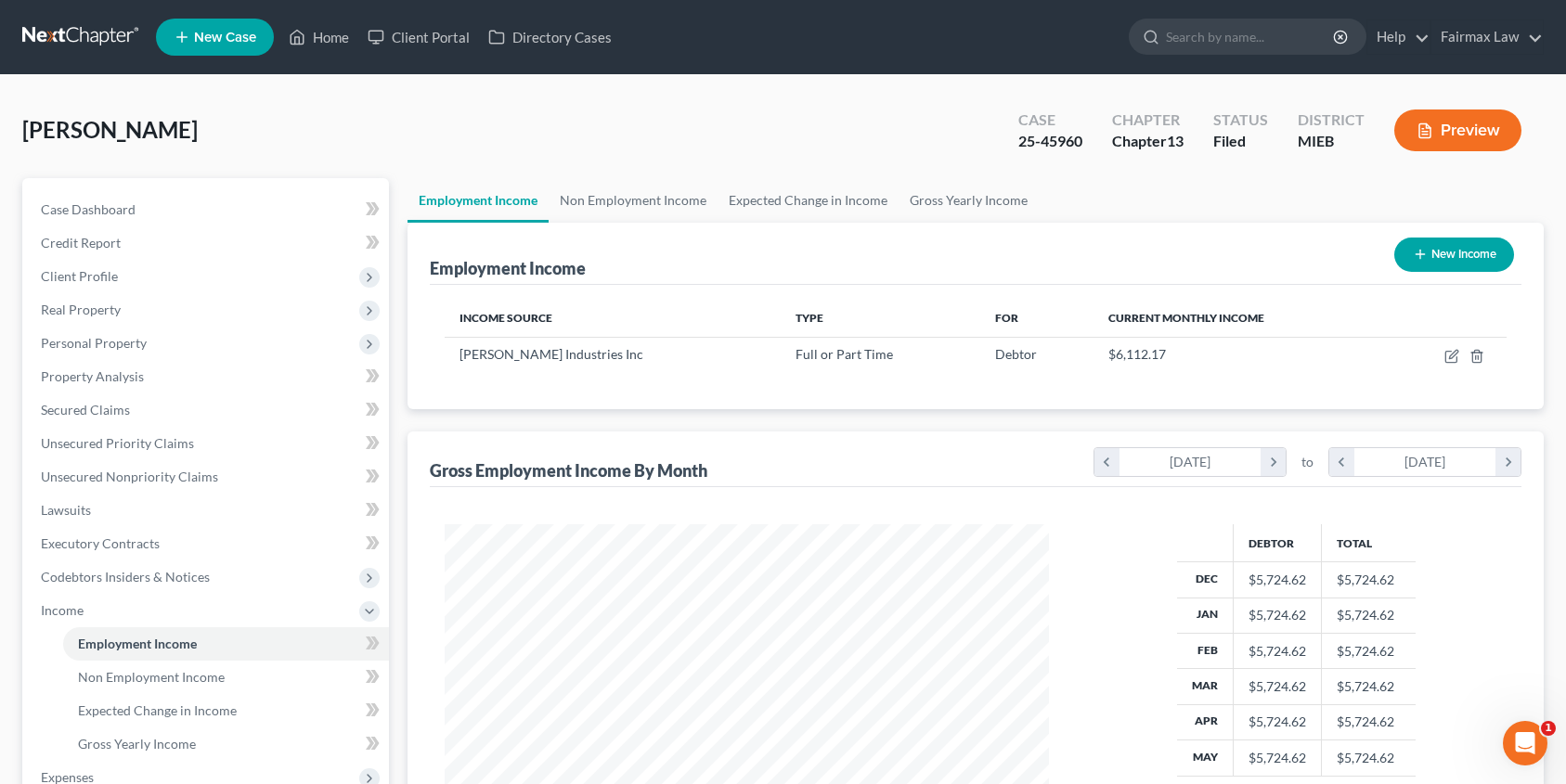
click at [1450, 127] on button "Preview" at bounding box center [1458, 130] width 127 height 41
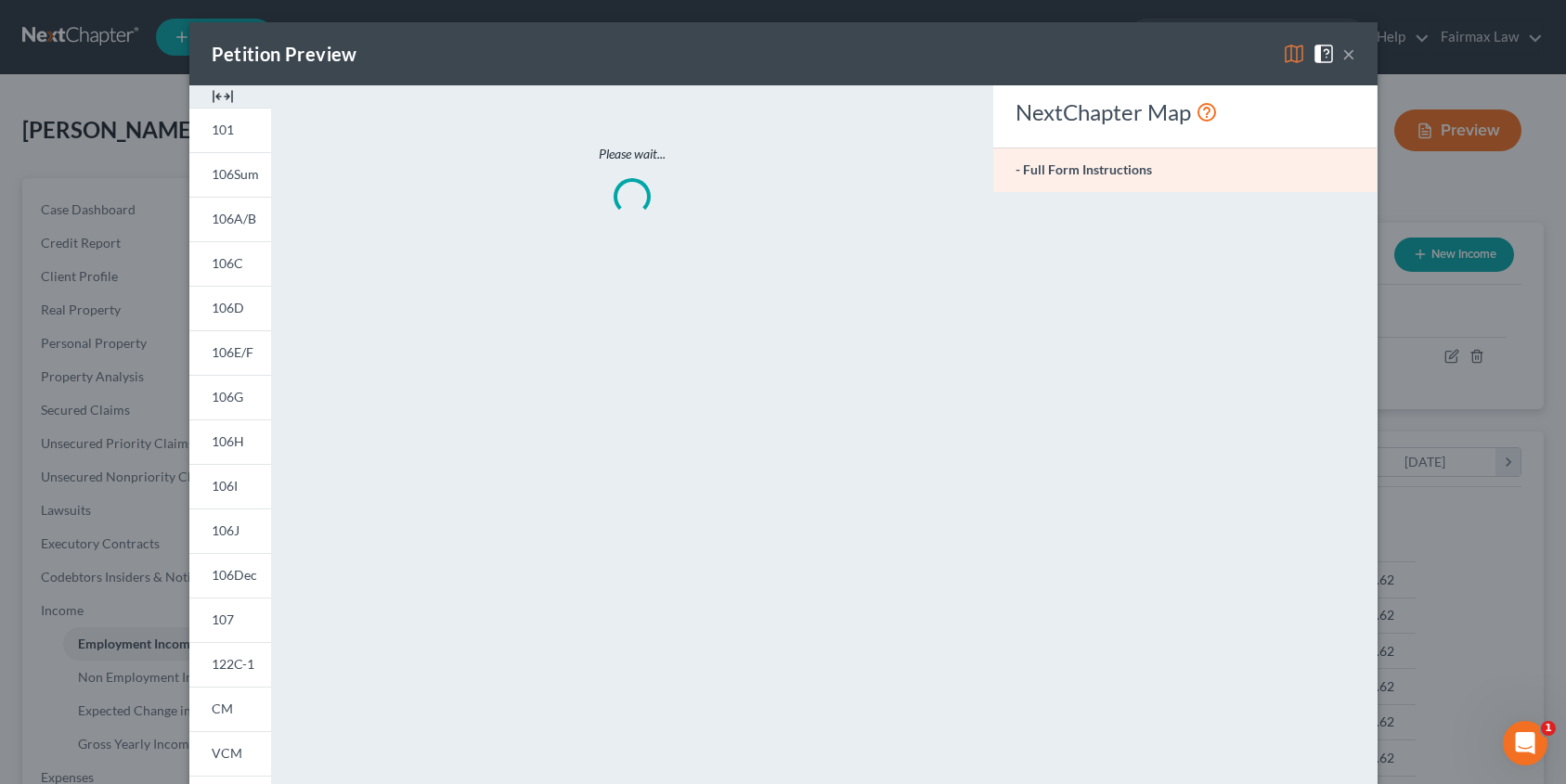
scroll to position [332, 647]
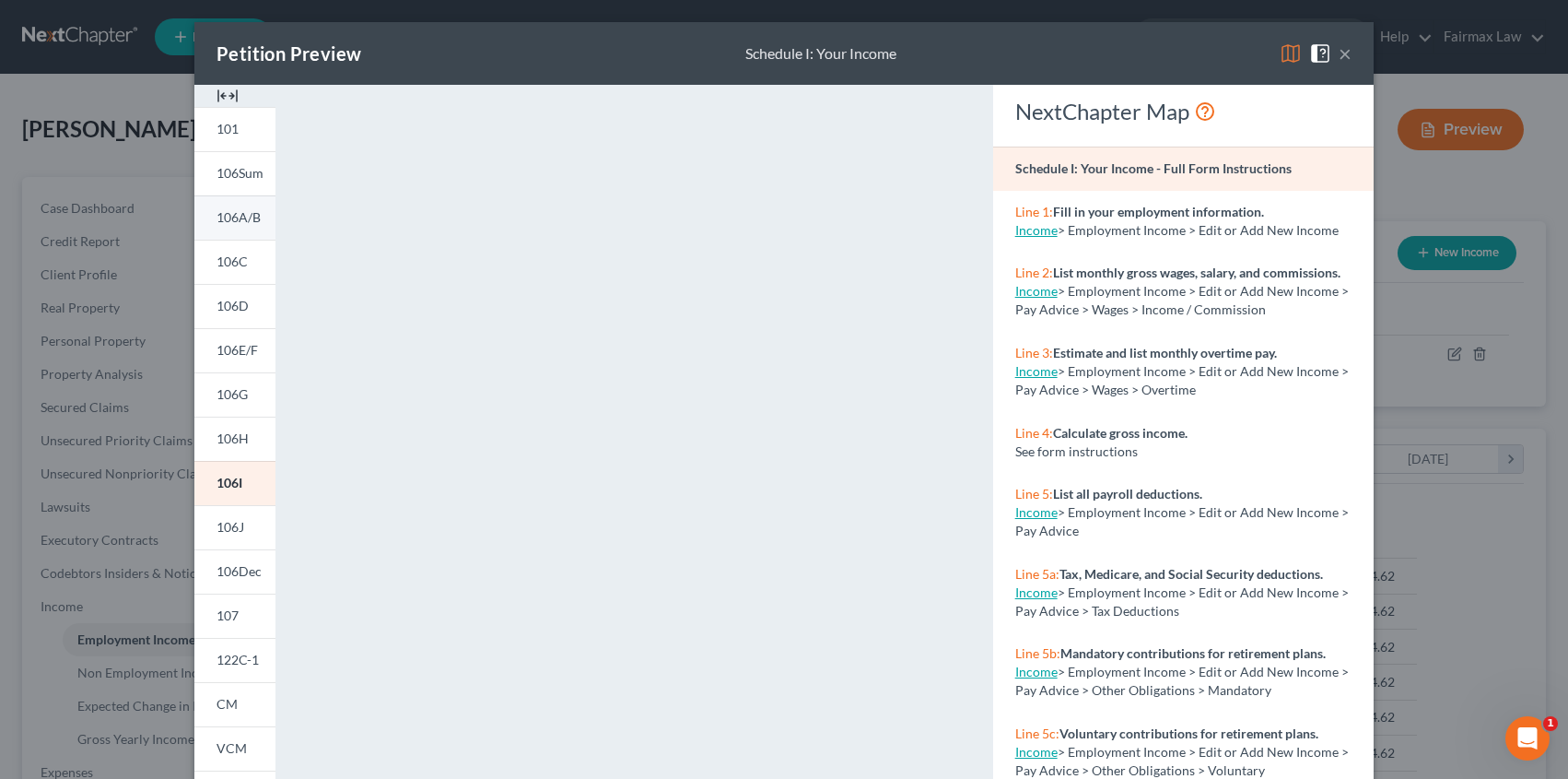
click at [227, 213] on span "106A/B" at bounding box center [239, 217] width 44 height 15
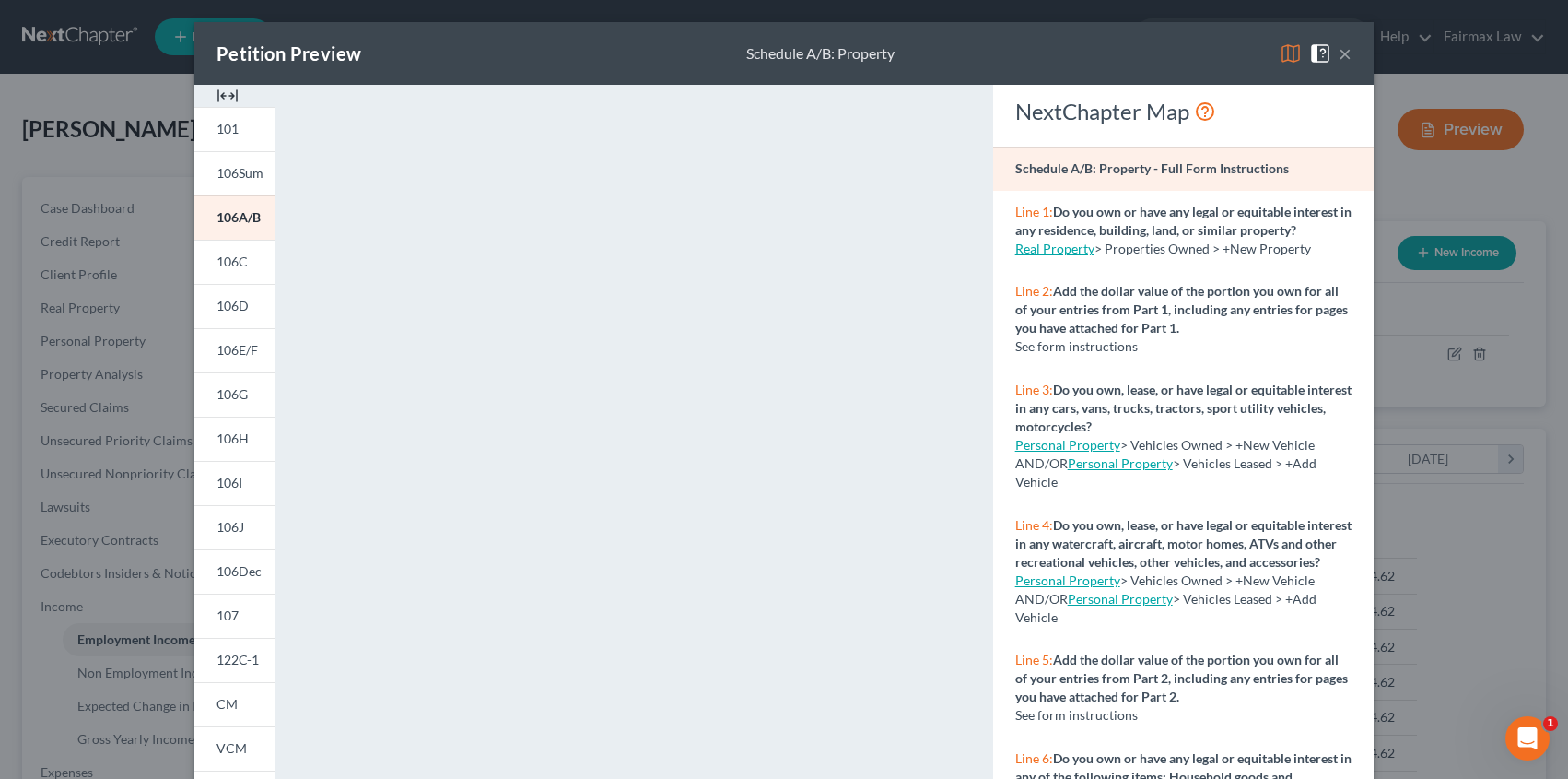
click at [1340, 58] on button "×" at bounding box center [1345, 53] width 12 height 22
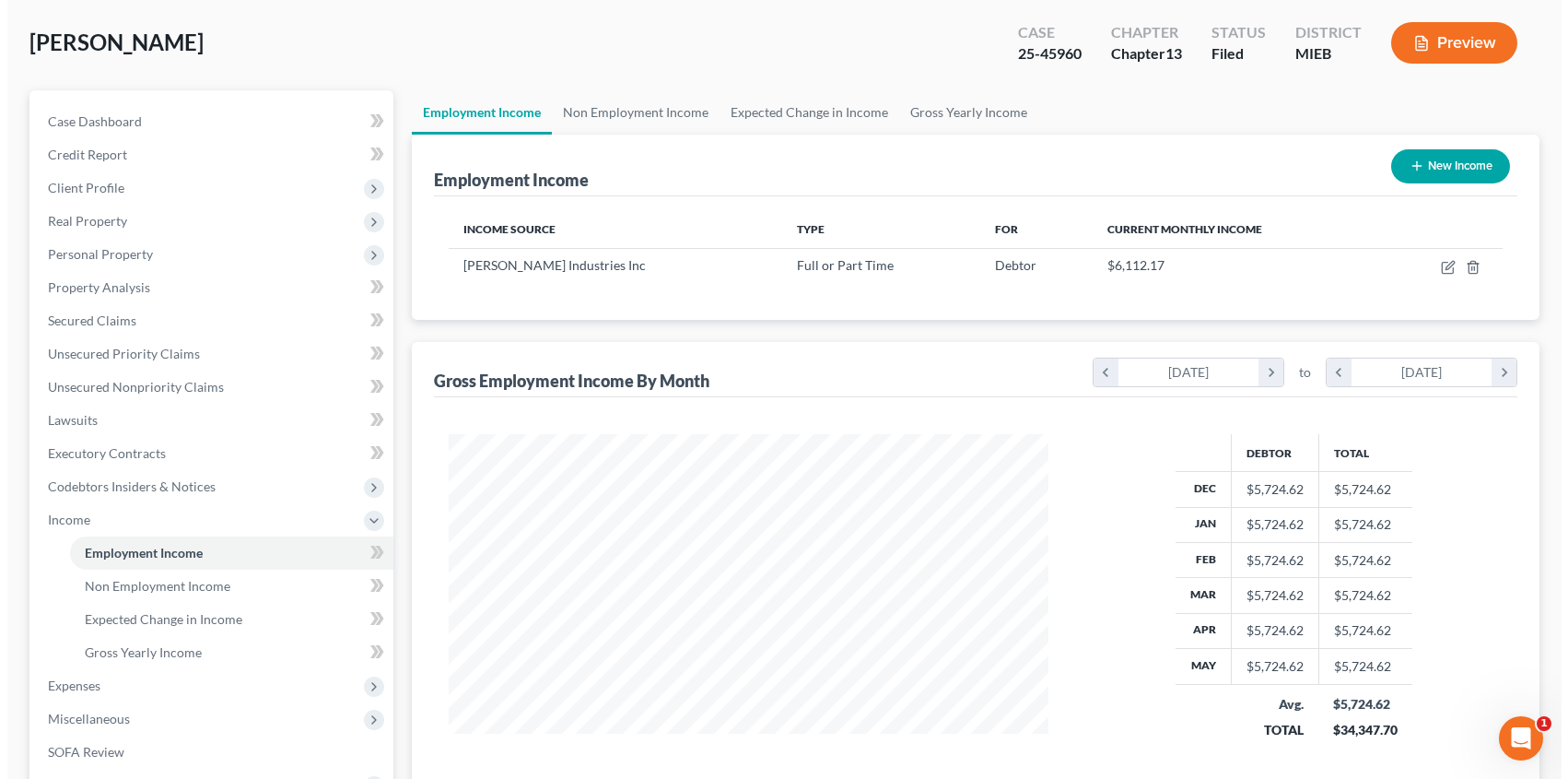
scroll to position [80, 0]
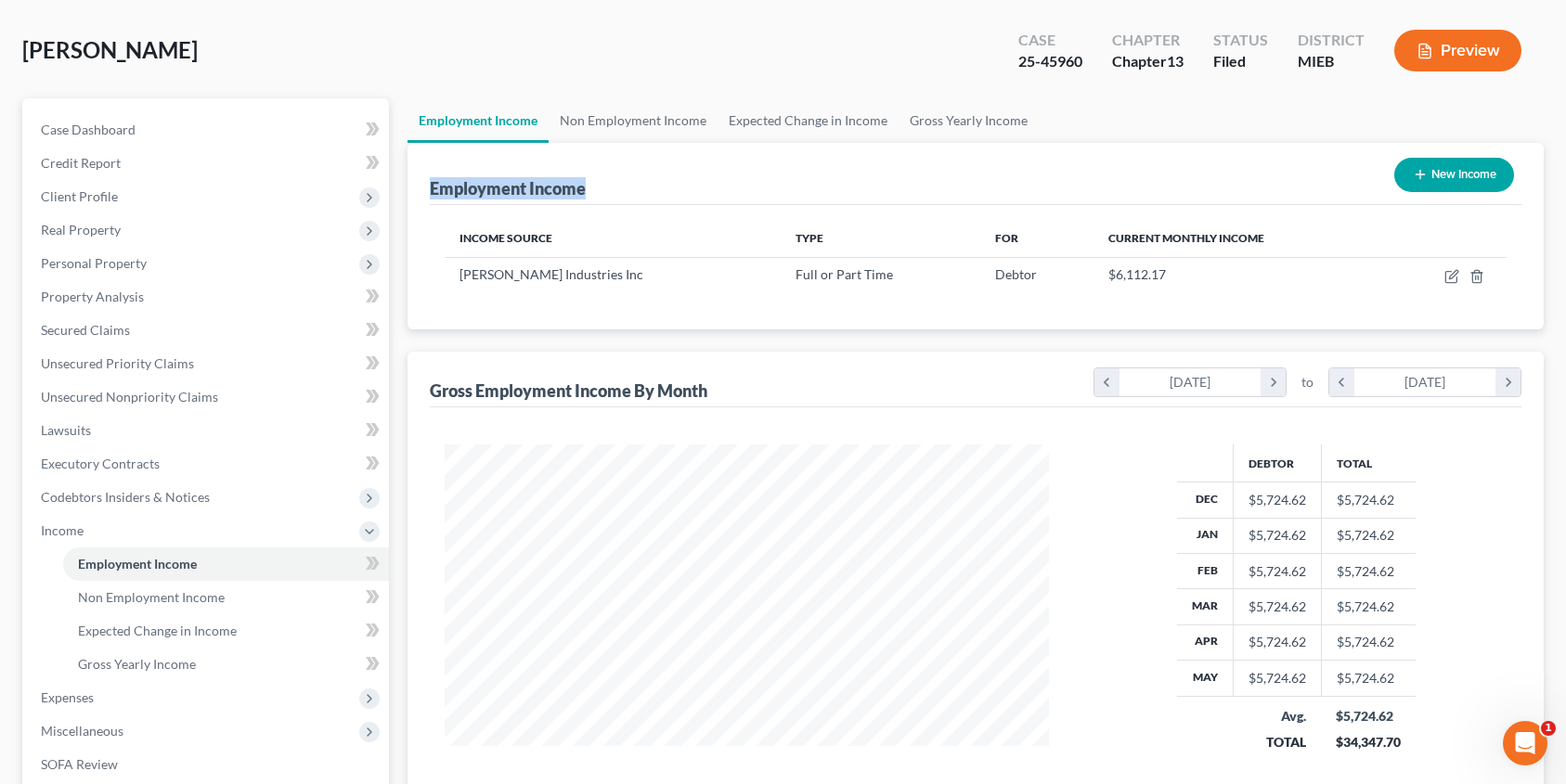
drag, startPoint x: 420, startPoint y: 176, endPoint x: 657, endPoint y: 183, distance: 237.1
click at [657, 183] on div "Employment Income New Income Income Source Type For Current Monthly Income [PER…" at bounding box center [975, 235] width 1137 height 186
click at [1480, 47] on button "Preview" at bounding box center [1458, 50] width 127 height 41
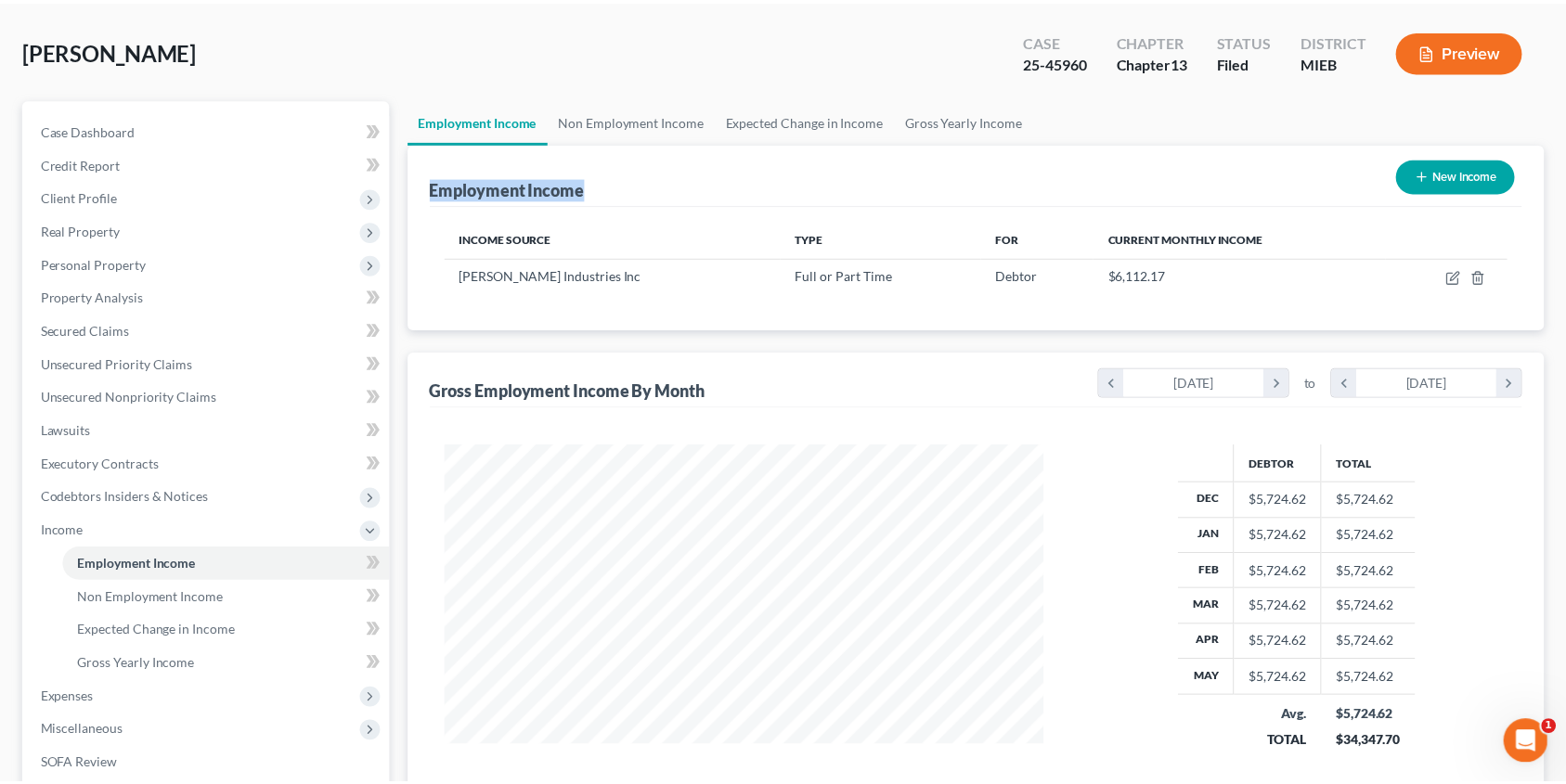
scroll to position [332, 647]
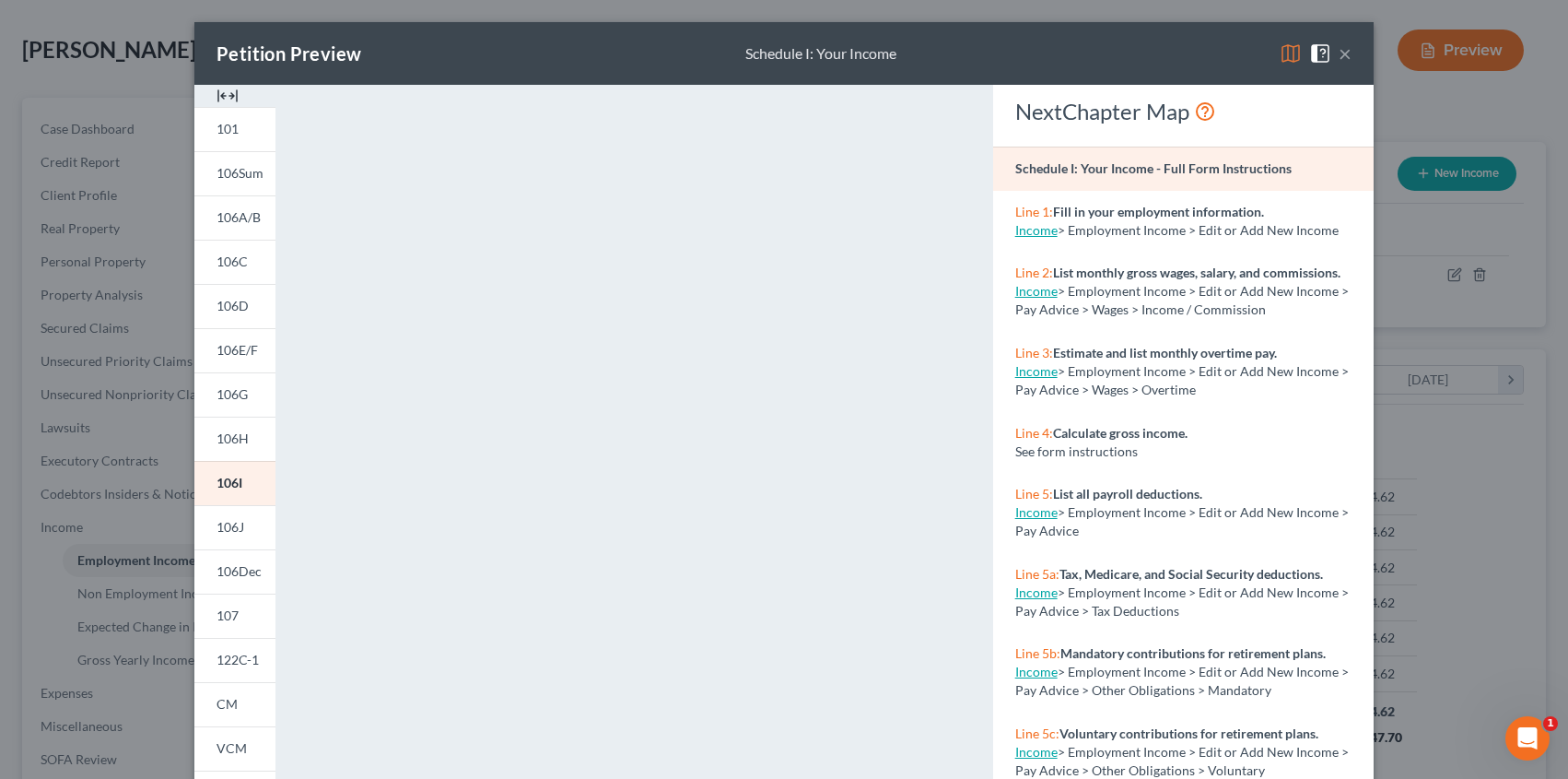
click at [1342, 57] on button "×" at bounding box center [1345, 53] width 12 height 22
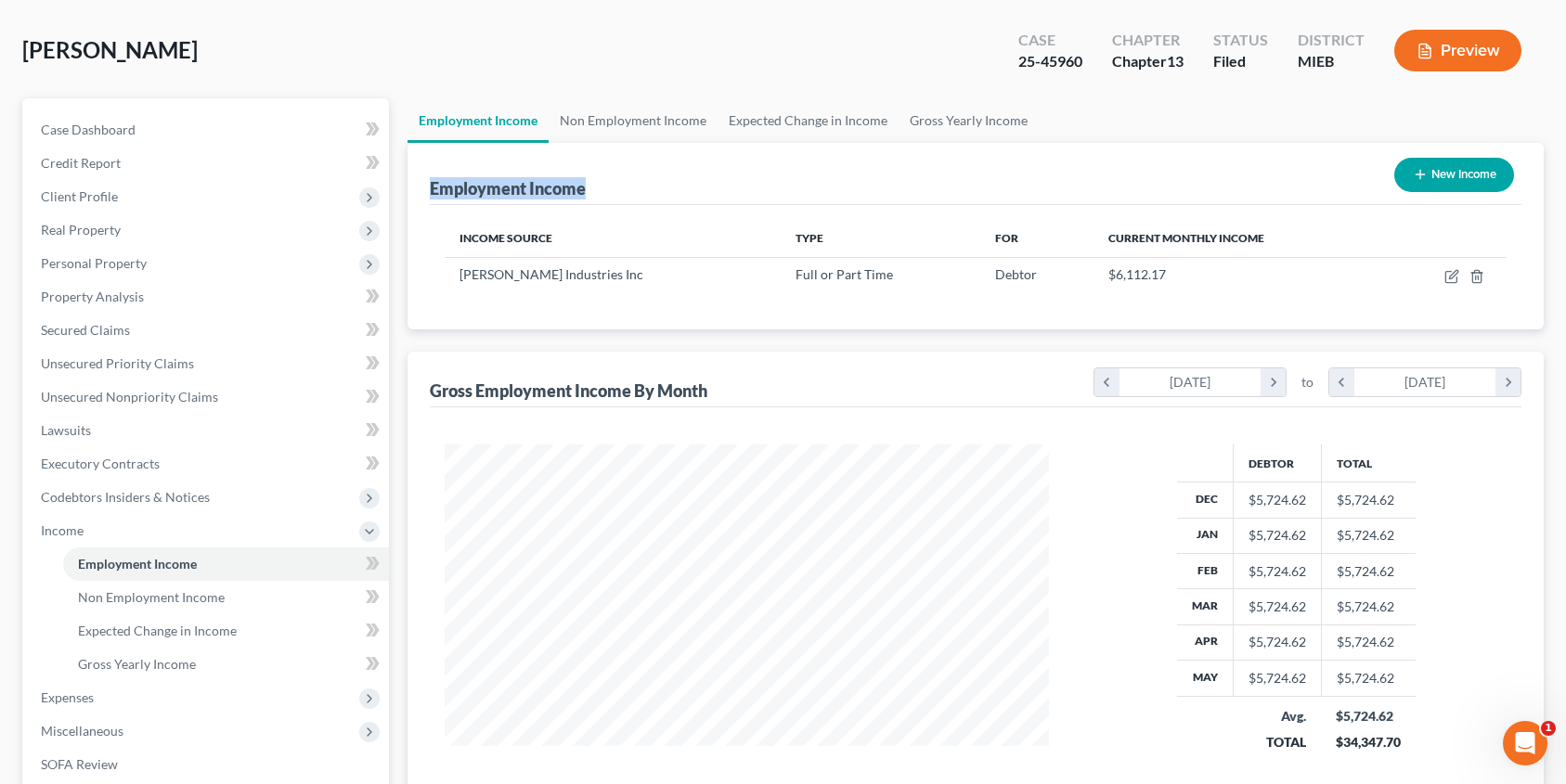
scroll to position [0, 0]
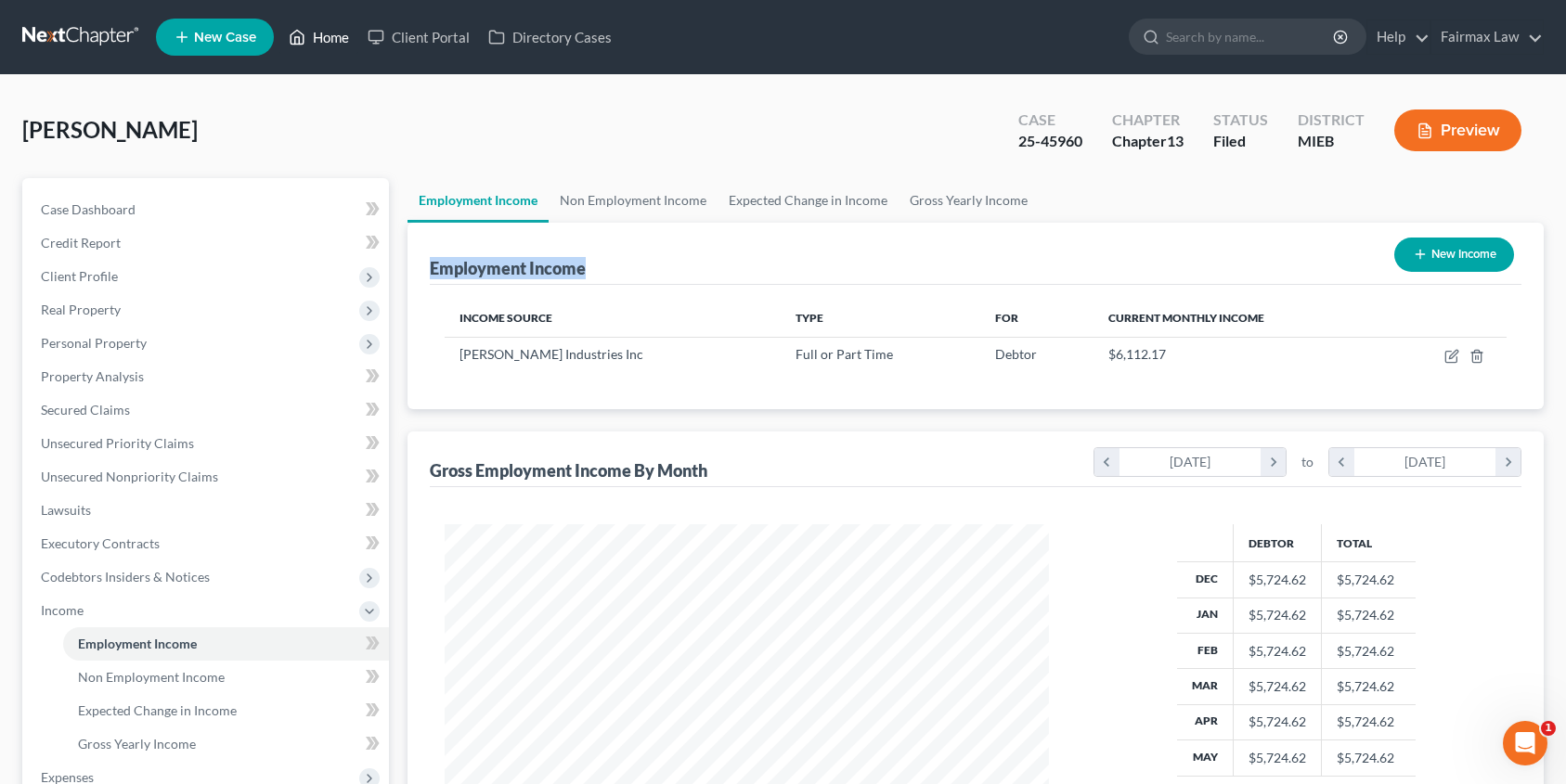
click at [339, 39] on link "Home" at bounding box center [319, 37] width 79 height 34
